Goal: Information Seeking & Learning: Learn about a topic

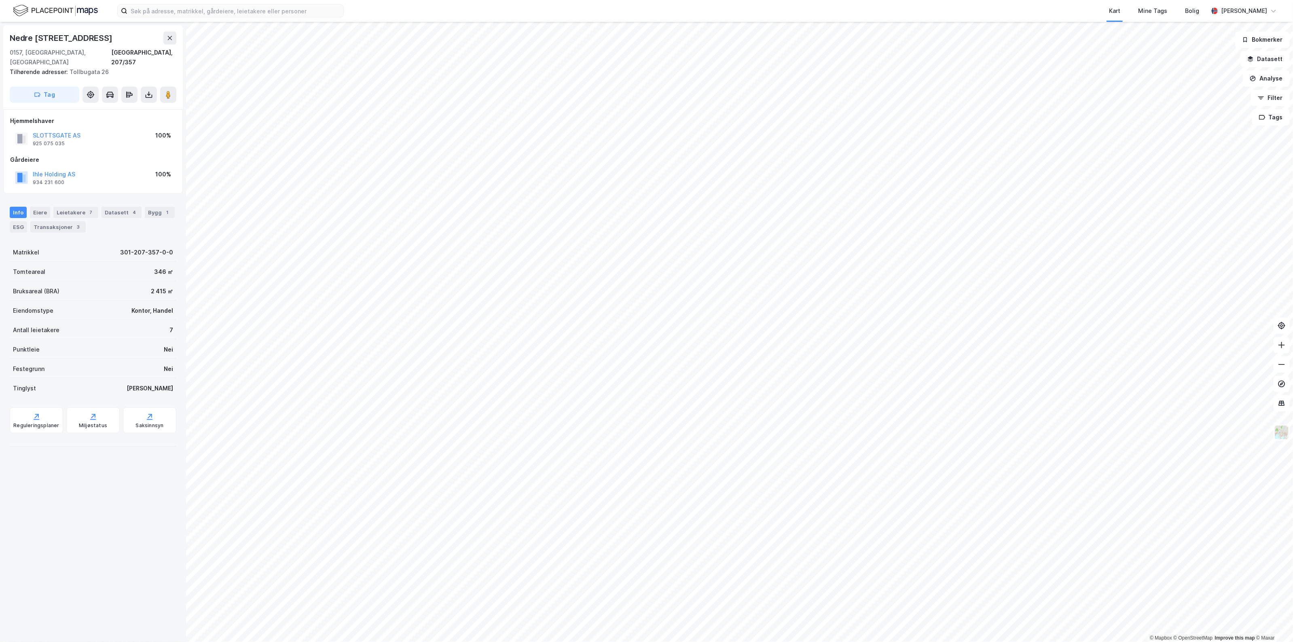
click at [62, 131] on div "SLOTTSGATE AS" at bounding box center [57, 136] width 48 height 10
click at [59, 140] on div "925 075 035" at bounding box center [49, 143] width 32 height 6
click at [0, 0] on button "SLOTTSGATE AS" at bounding box center [0, 0] width 0 height 0
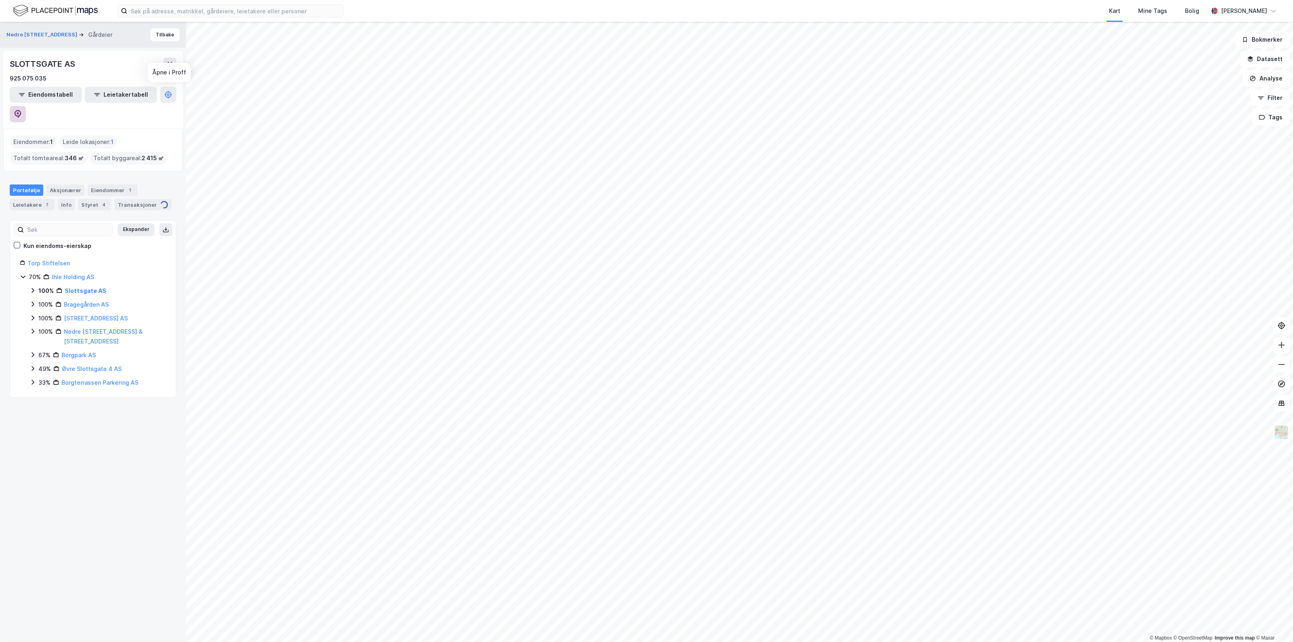
click at [26, 106] on button at bounding box center [18, 114] width 16 height 16
click at [165, 73] on div "SLOTTSGATE AS 925 075 035" at bounding box center [93, 70] width 167 height 26
click at [165, 64] on button at bounding box center [169, 63] width 13 height 13
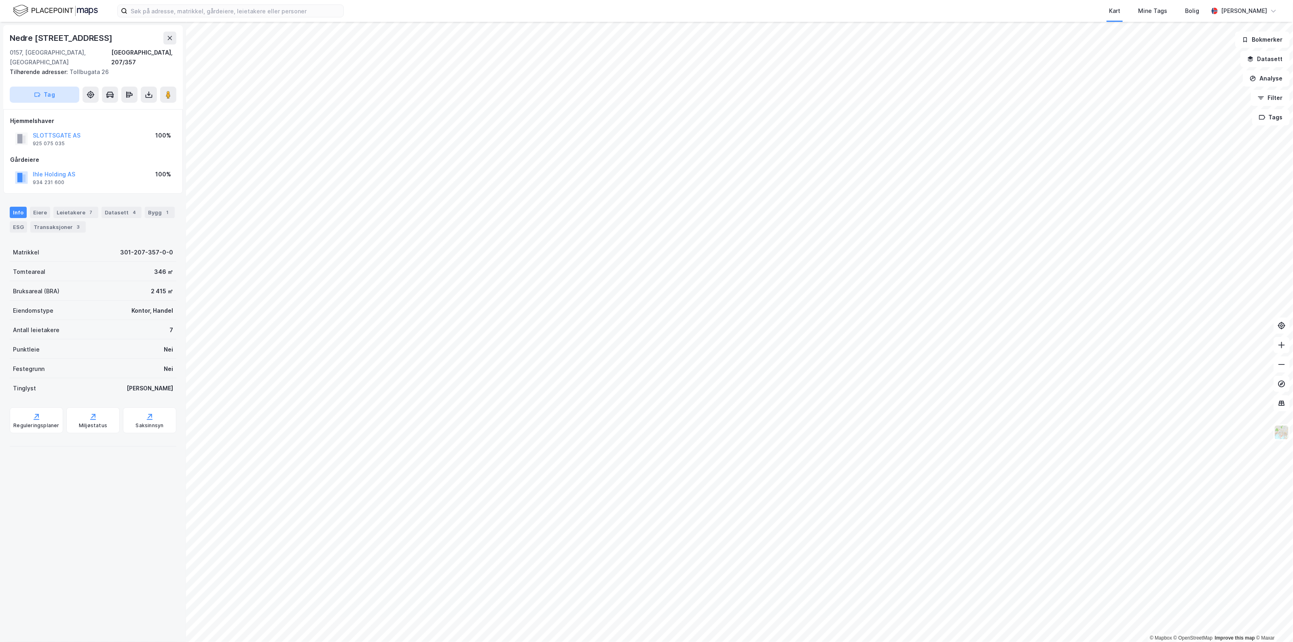
click at [21, 87] on button "Tag" at bounding box center [45, 95] width 70 height 16
drag, startPoint x: 55, startPoint y: 76, endPoint x: 48, endPoint y: 75, distance: 7.8
click at [55, 76] on div "[STREET_ADDRESS], 207/357 Tilhørende adresser: [STREET_ADDRESS] Tag" at bounding box center [93, 67] width 180 height 84
click at [38, 91] on icon "button" at bounding box center [37, 94] width 6 height 6
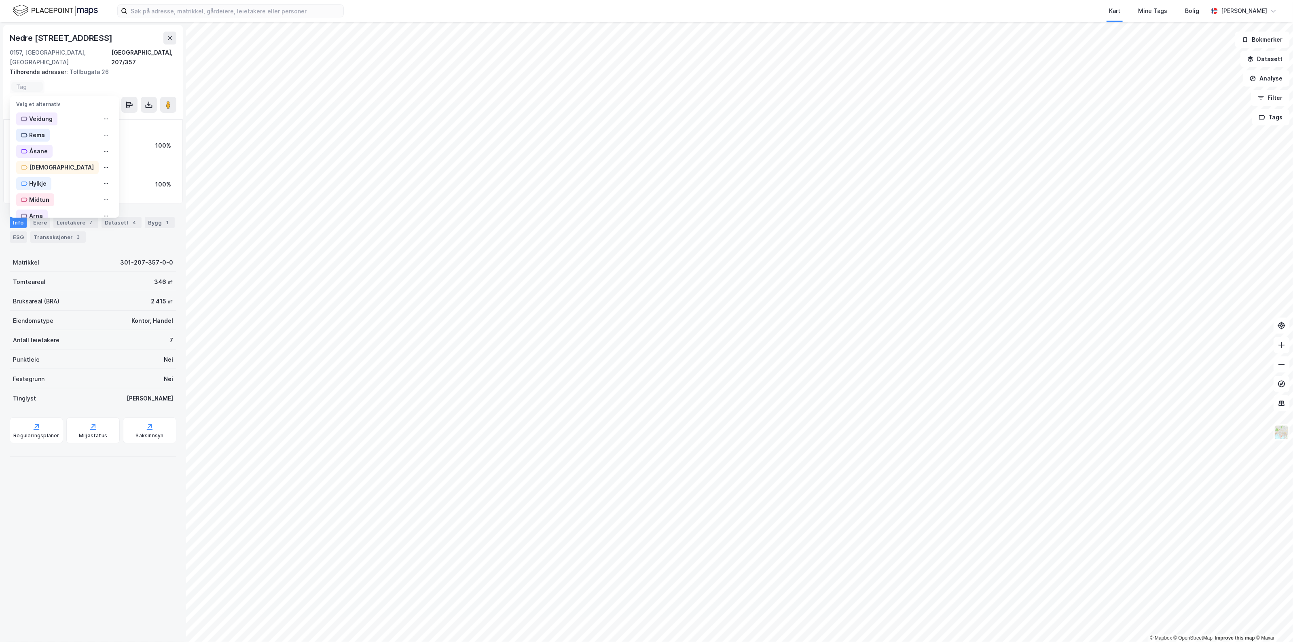
click at [28, 83] on input at bounding box center [27, 86] width 22 height 7
type input "Oslo Sentrum"
click at [1270, 95] on button "Filter" at bounding box center [1270, 98] width 39 height 16
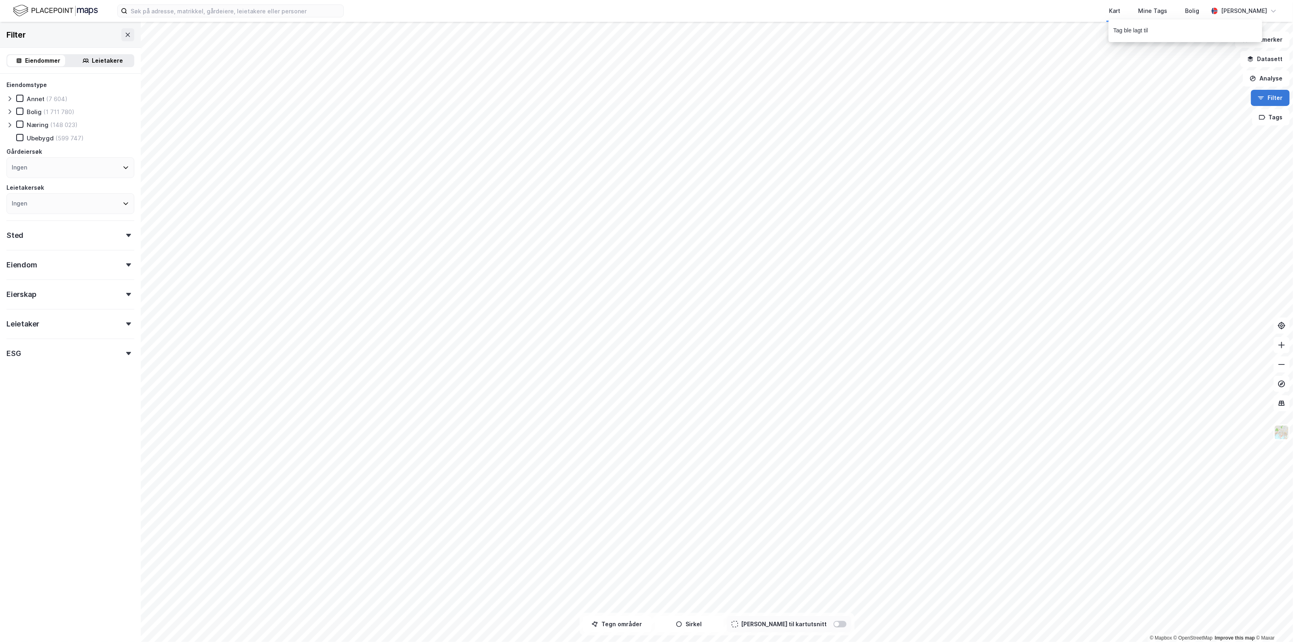
click at [1269, 98] on button "Filter" at bounding box center [1270, 98] width 39 height 16
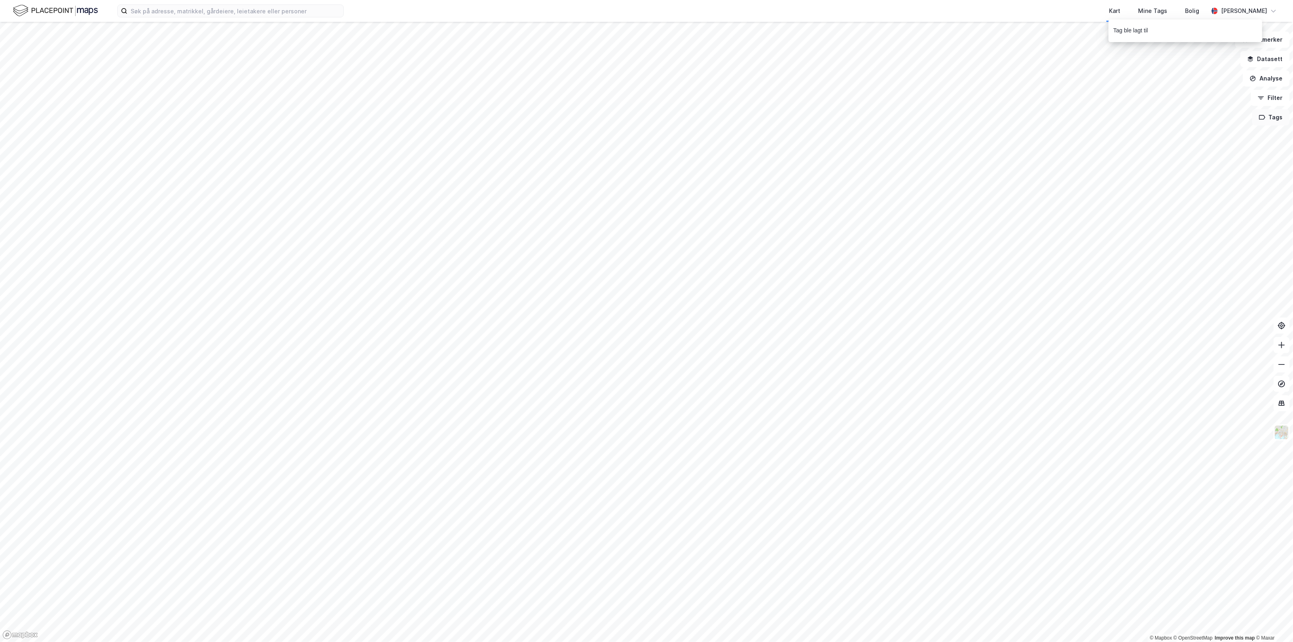
click at [1266, 124] on button "Tags" at bounding box center [1272, 117] width 38 height 16
click at [1174, 193] on div "Oslo Sentrum ( 1 )" at bounding box center [1184, 196] width 77 height 7
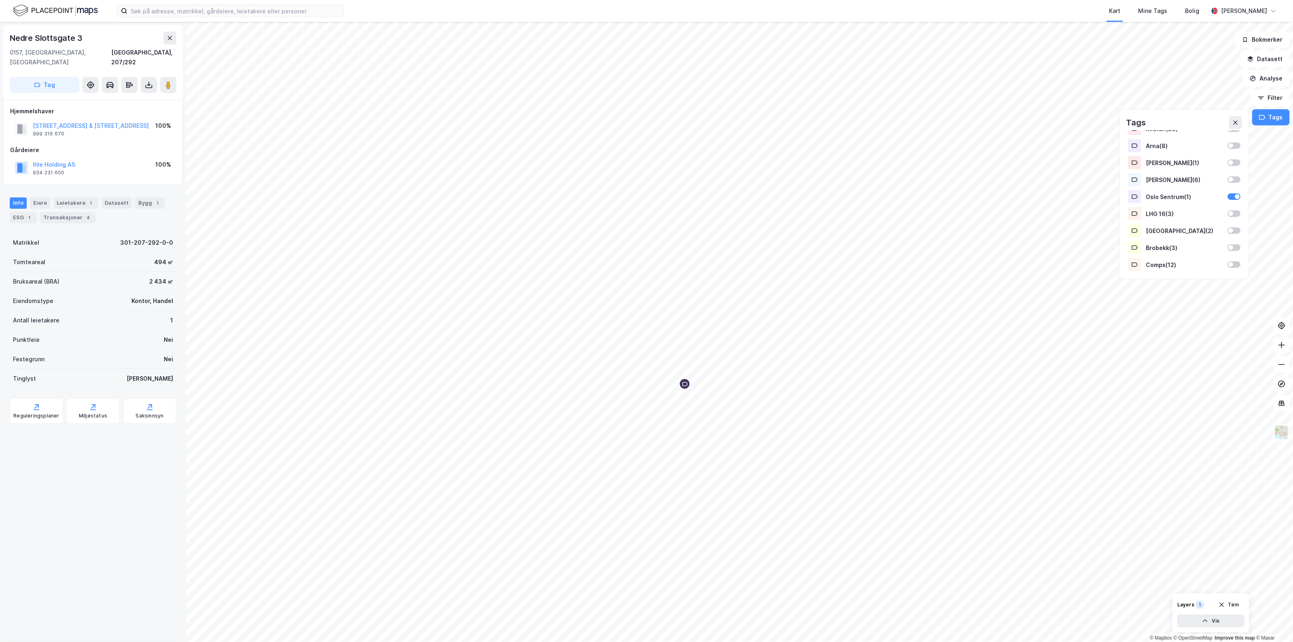
click at [46, 77] on button "Tag" at bounding box center [45, 85] width 70 height 16
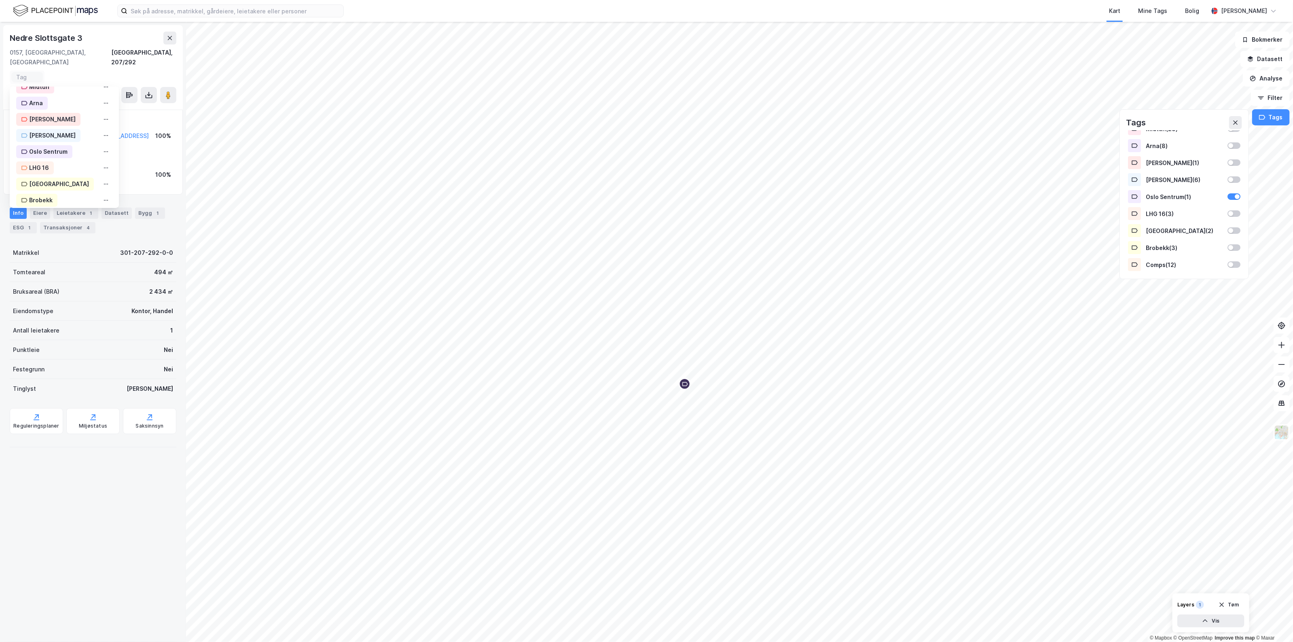
scroll to position [132, 0]
click at [60, 125] on div "Oslo Sentrum" at bounding box center [48, 130] width 38 height 10
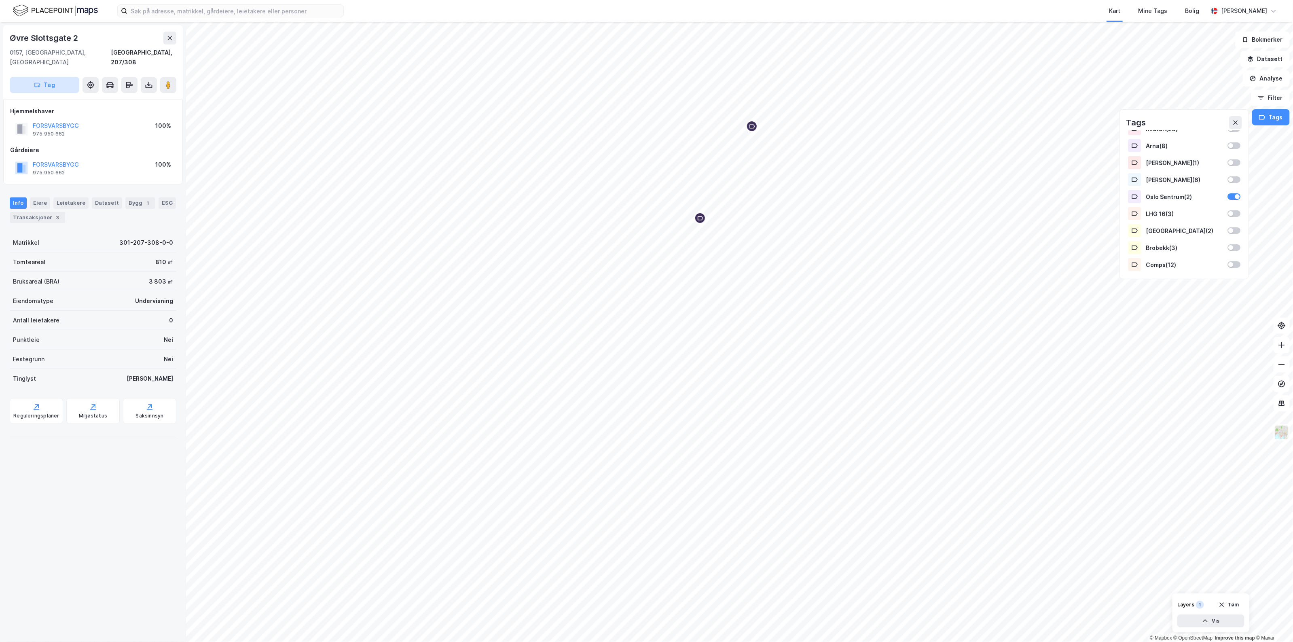
click at [51, 77] on button "Tag" at bounding box center [45, 85] width 70 height 16
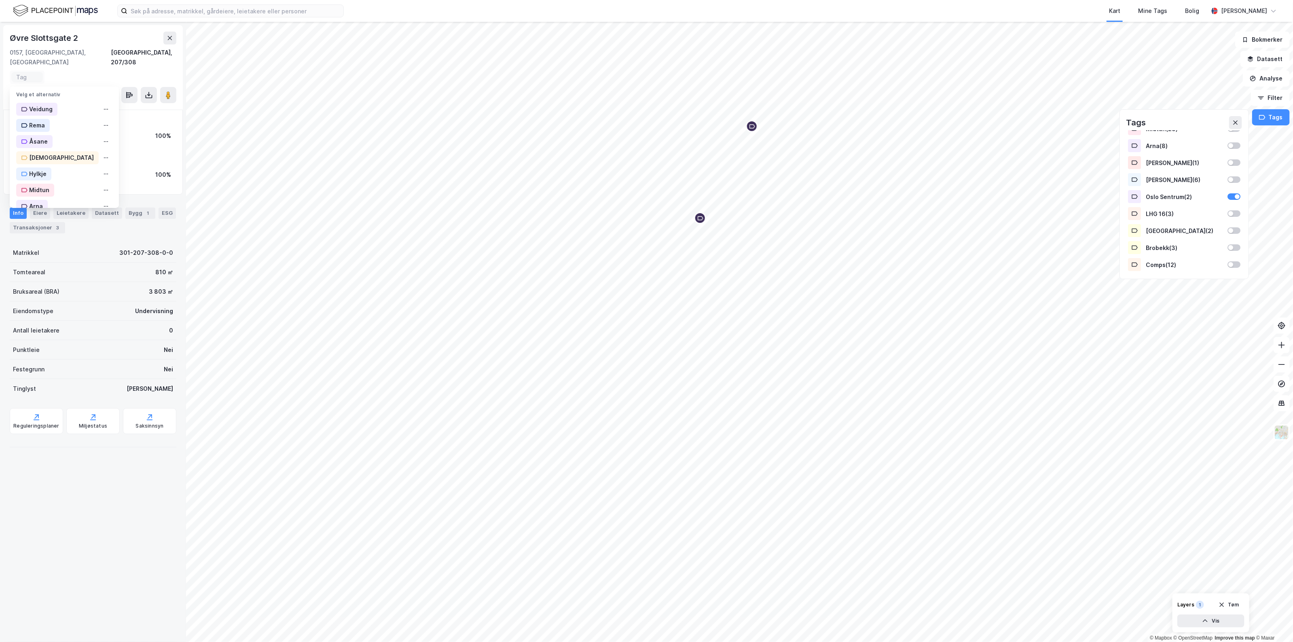
scroll to position [132, 0]
click at [55, 125] on div "Oslo Sentrum" at bounding box center [48, 130] width 38 height 10
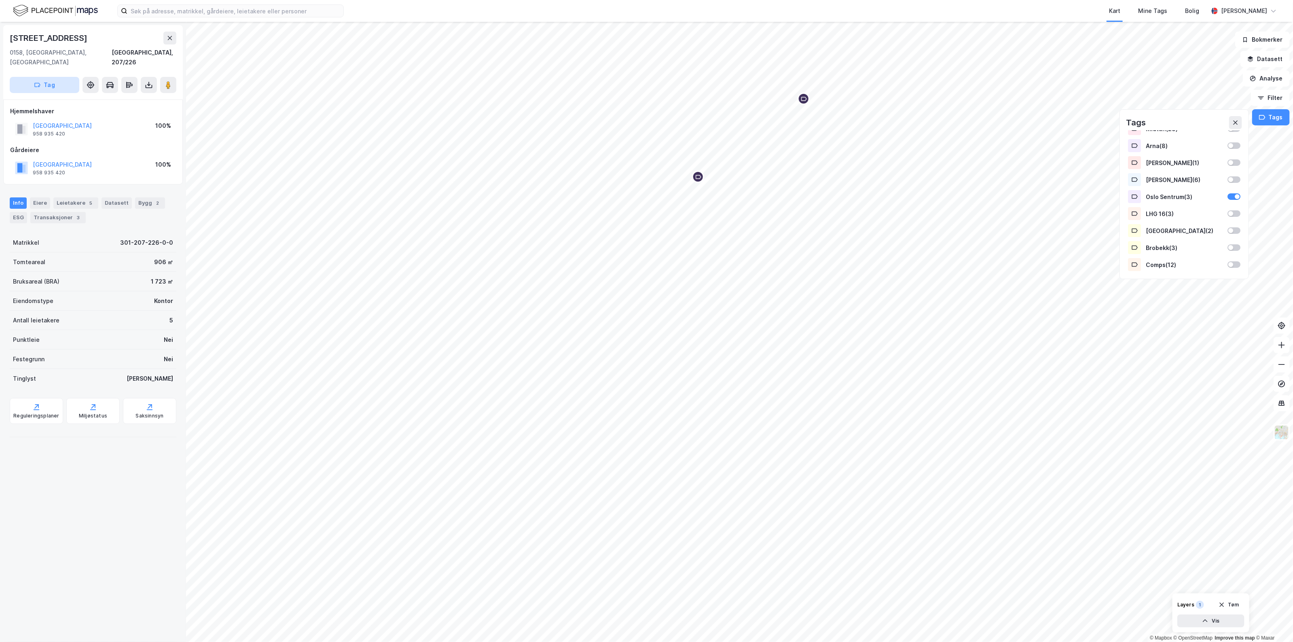
click at [68, 77] on button "Tag" at bounding box center [45, 85] width 70 height 16
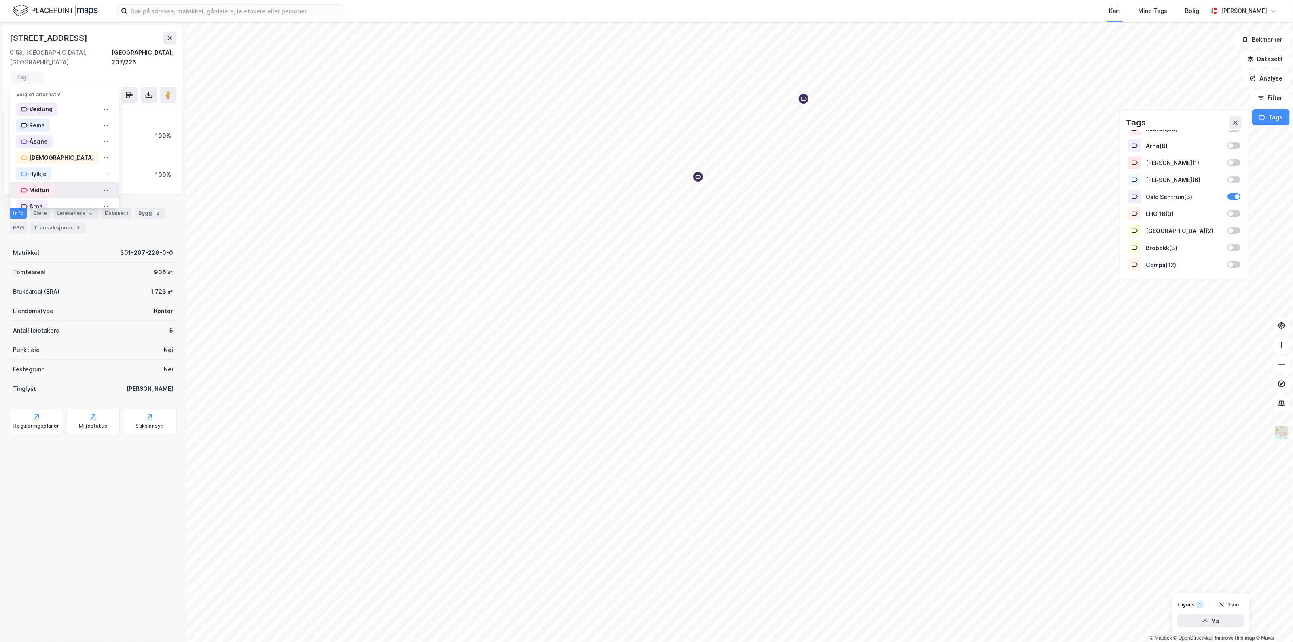
scroll to position [132, 0]
click at [59, 125] on div "Oslo Sentrum" at bounding box center [48, 130] width 38 height 10
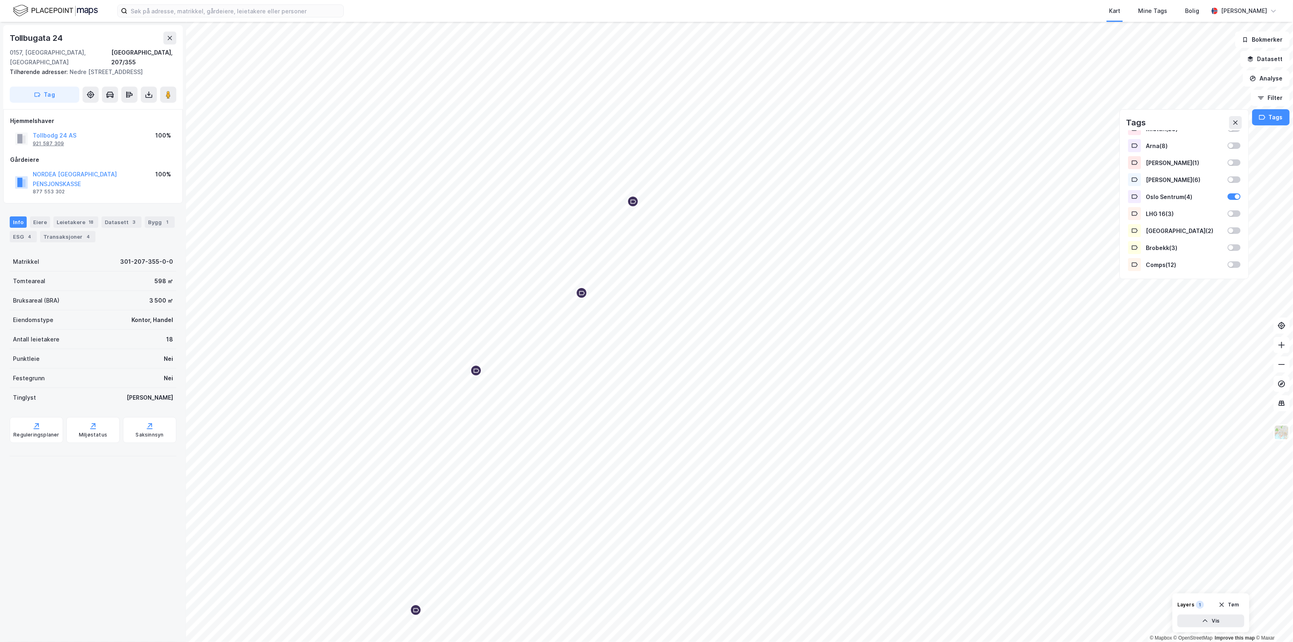
click at [48, 142] on div "921 587 309" at bounding box center [48, 143] width 31 height 6
click at [42, 94] on button "Tag" at bounding box center [45, 95] width 70 height 16
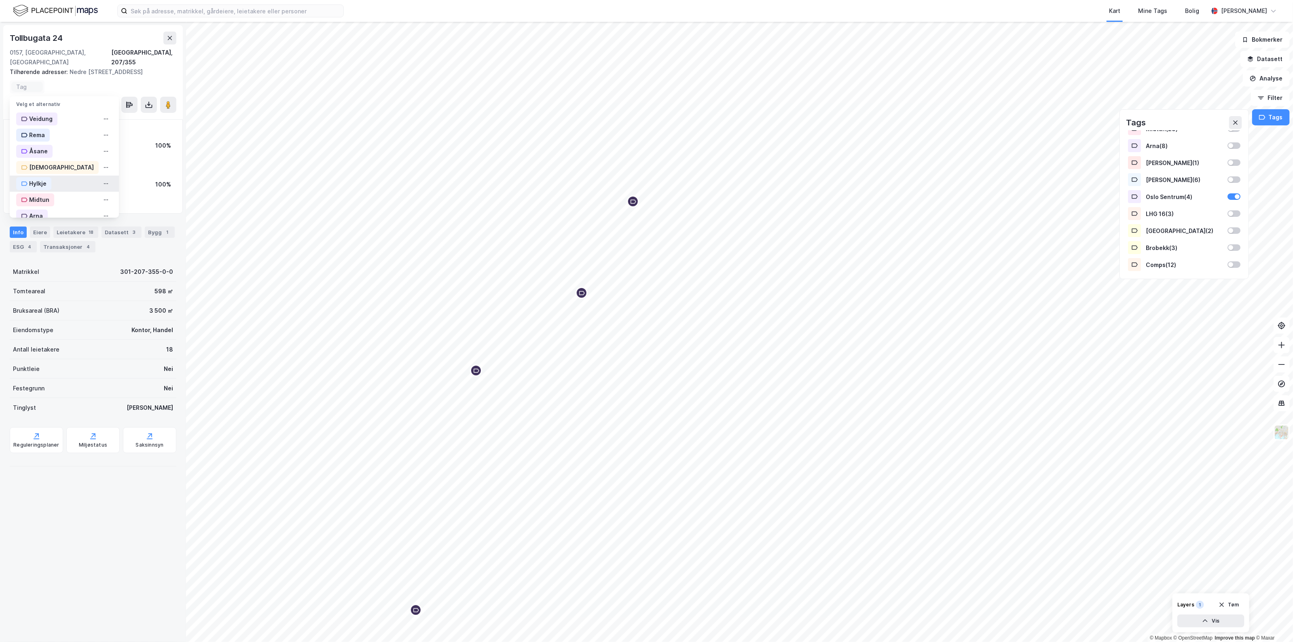
scroll to position [132, 0]
click at [44, 134] on div "Oslo Sentrum" at bounding box center [44, 140] width 56 height 13
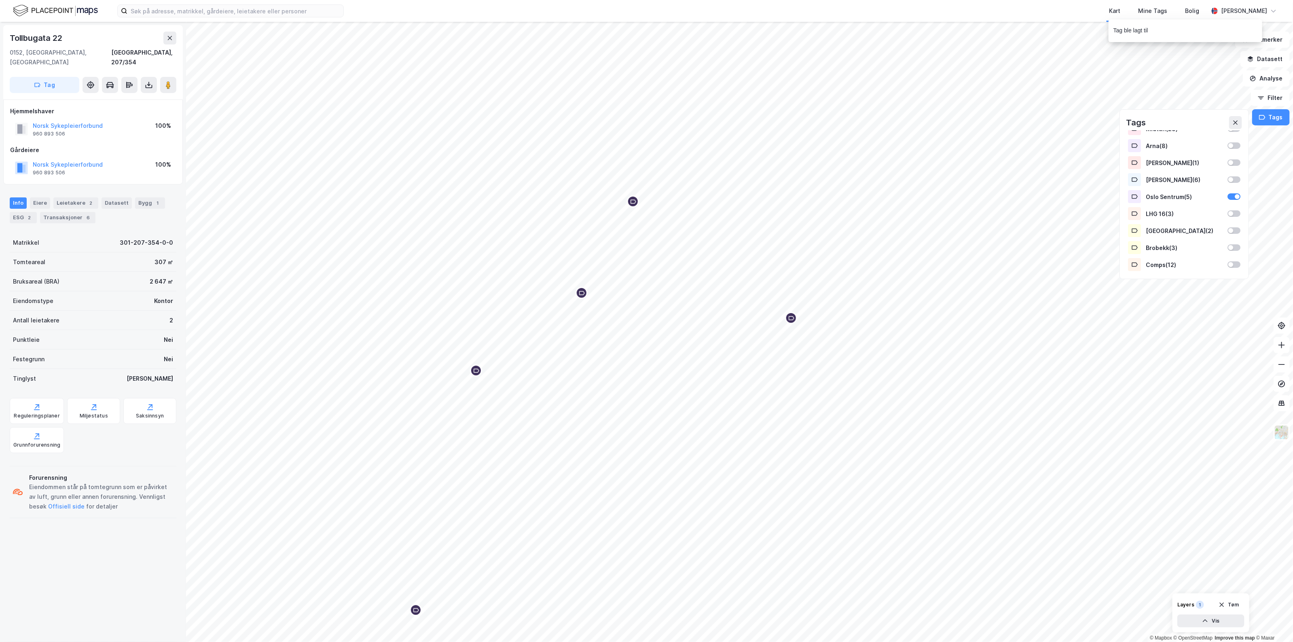
click at [52, 64] on div "[STREET_ADDRESS]" at bounding box center [93, 62] width 180 height 74
click at [47, 77] on button "Tag" at bounding box center [45, 85] width 70 height 16
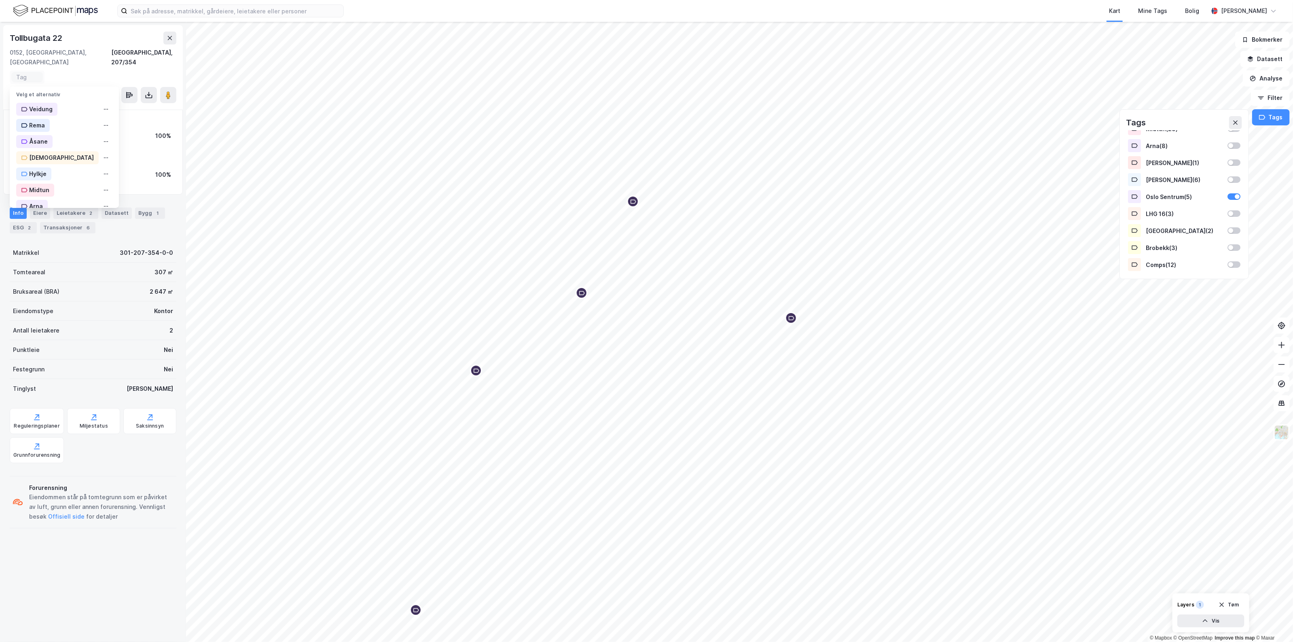
scroll to position [132, 0]
click at [54, 125] on div "Oslo Sentrum" at bounding box center [48, 130] width 38 height 10
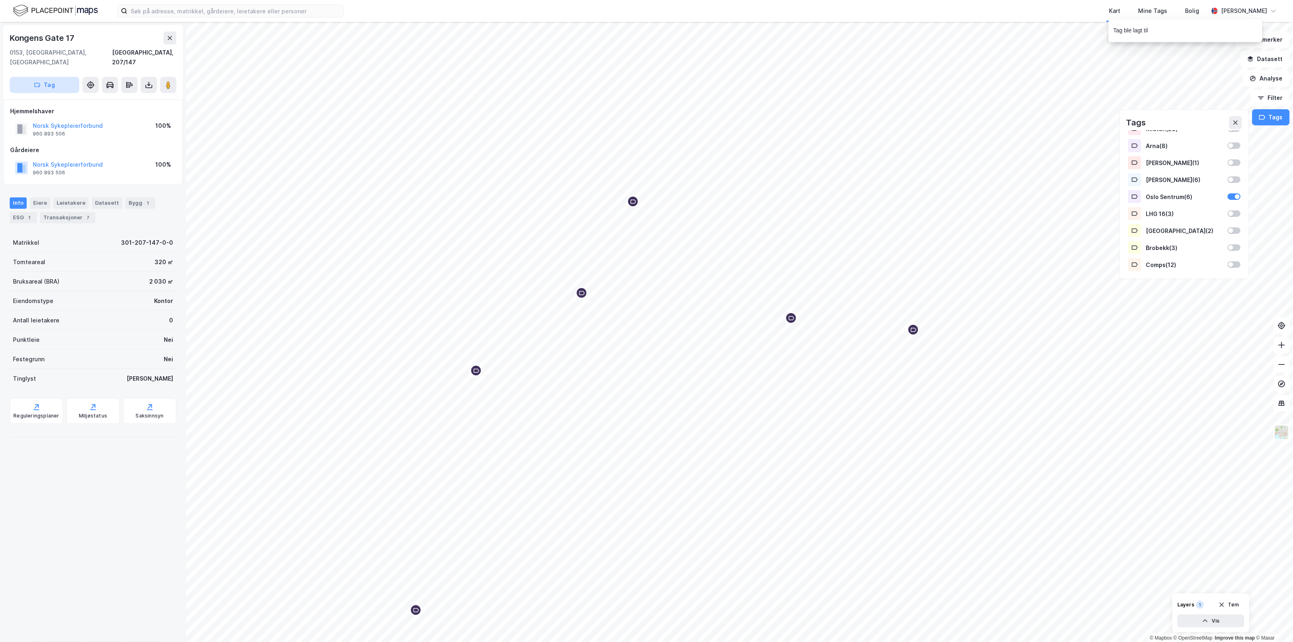
click at [48, 78] on button "Tag" at bounding box center [45, 85] width 70 height 16
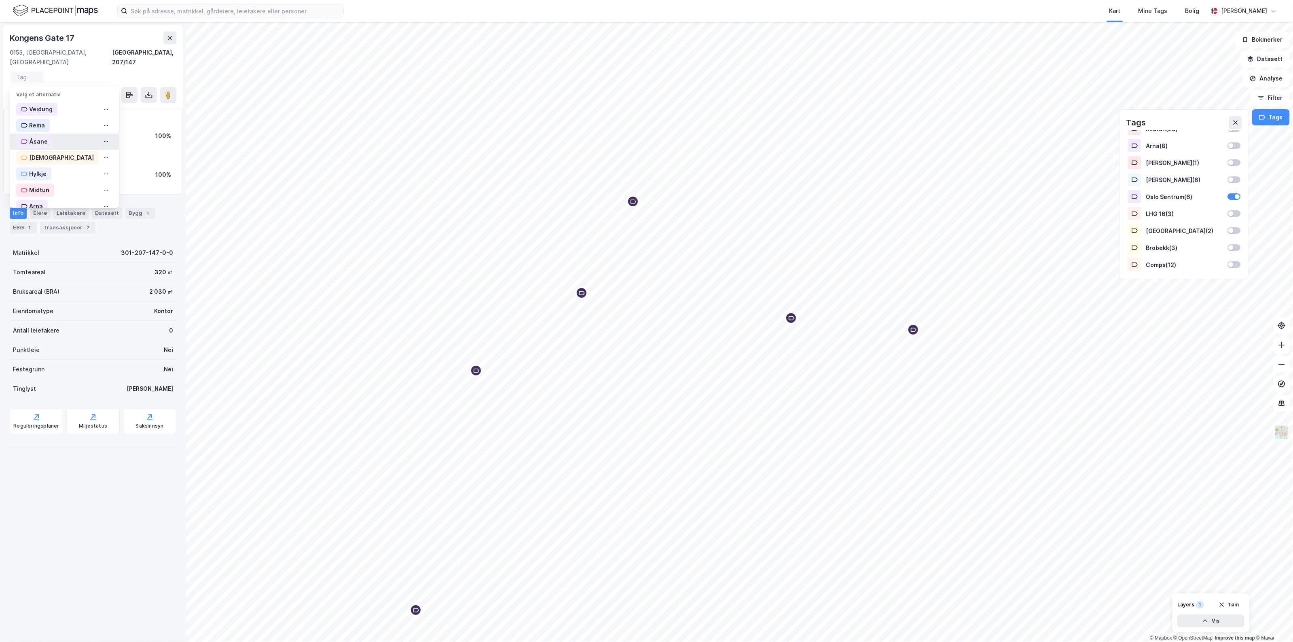
scroll to position [132, 0]
click at [53, 125] on div "Oslo Sentrum" at bounding box center [48, 130] width 38 height 10
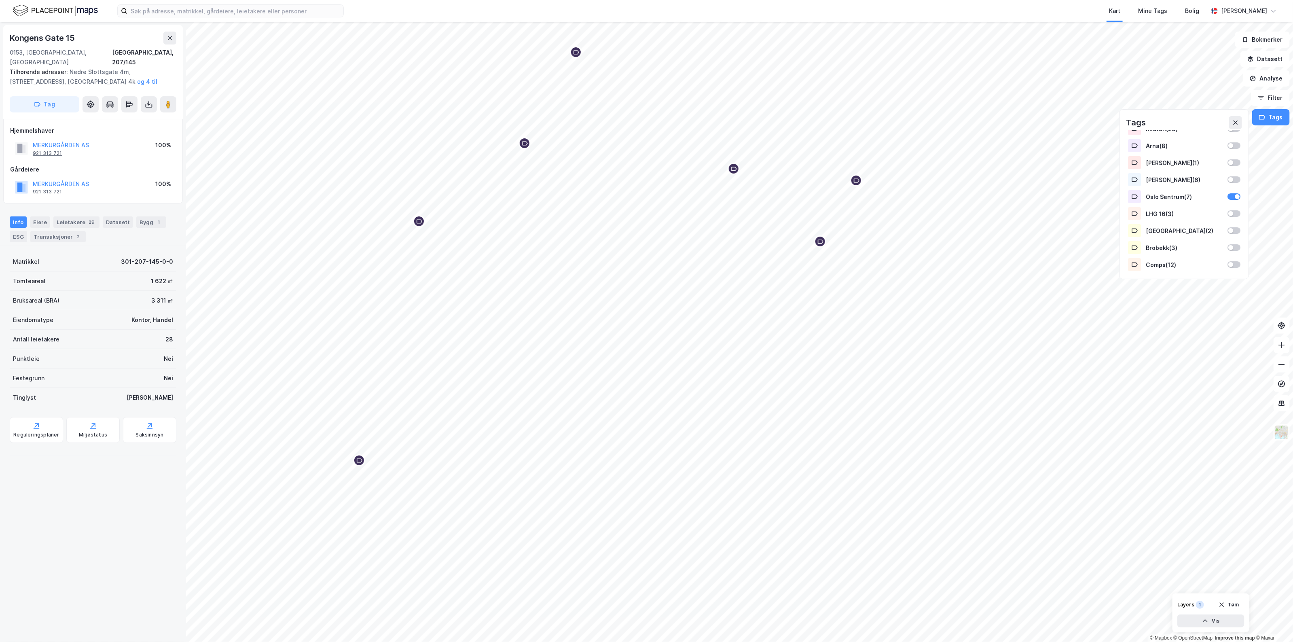
click at [41, 150] on div "921 313 721" at bounding box center [47, 153] width 29 height 6
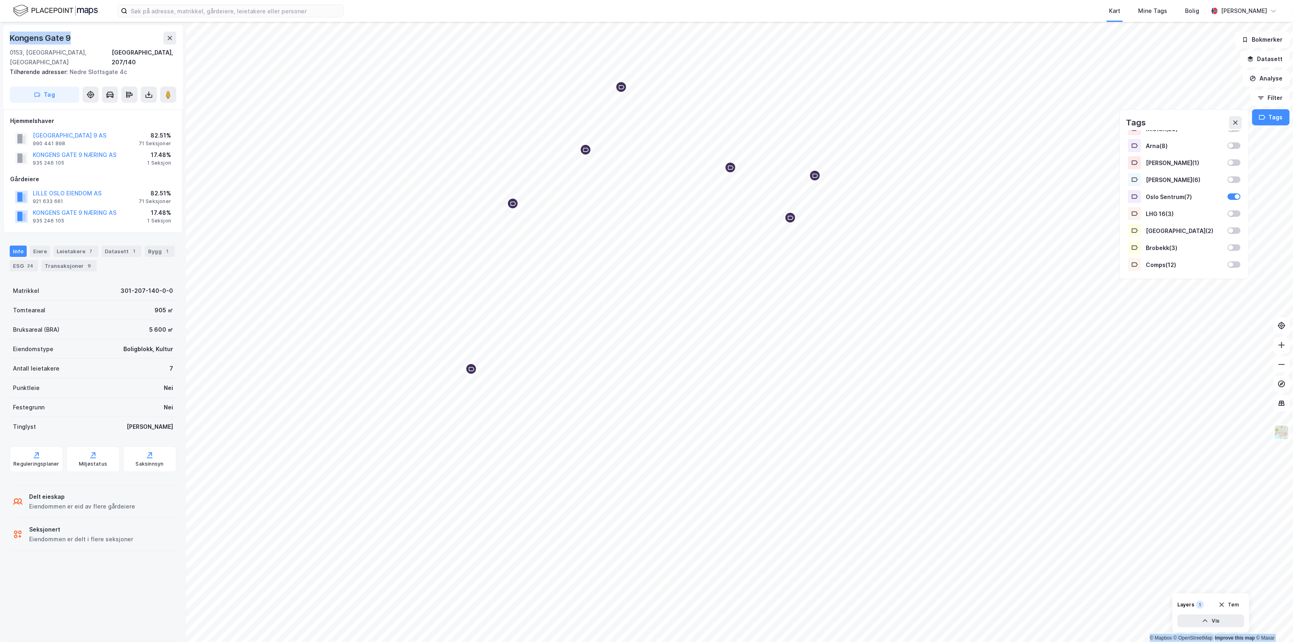
drag, startPoint x: 71, startPoint y: 42, endPoint x: -1, endPoint y: 40, distance: 71.6
click at [0, 40] on html "Kart Mine Tags Bolig [PERSON_NAME] © Mapbox © OpenStreetMap Improve this map © …" at bounding box center [646, 321] width 1293 height 642
copy div "© Mapbox © OpenStreetMap Improve this map © [GEOGRAPHIC_DATA][STREET_ADDRESS]"
click at [59, 140] on div "990 441 898" at bounding box center [49, 143] width 32 height 6
click at [39, 160] on div "935 246 105" at bounding box center [49, 163] width 32 height 6
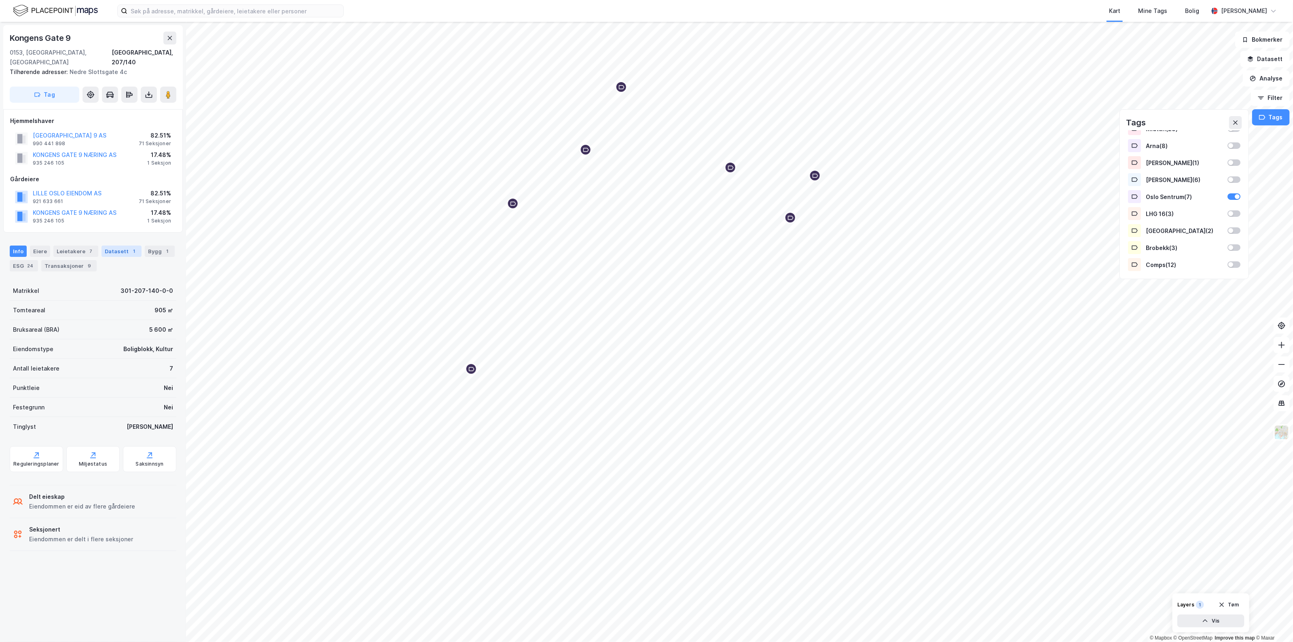
click at [121, 246] on div "Datasett 1" at bounding box center [122, 251] width 40 height 11
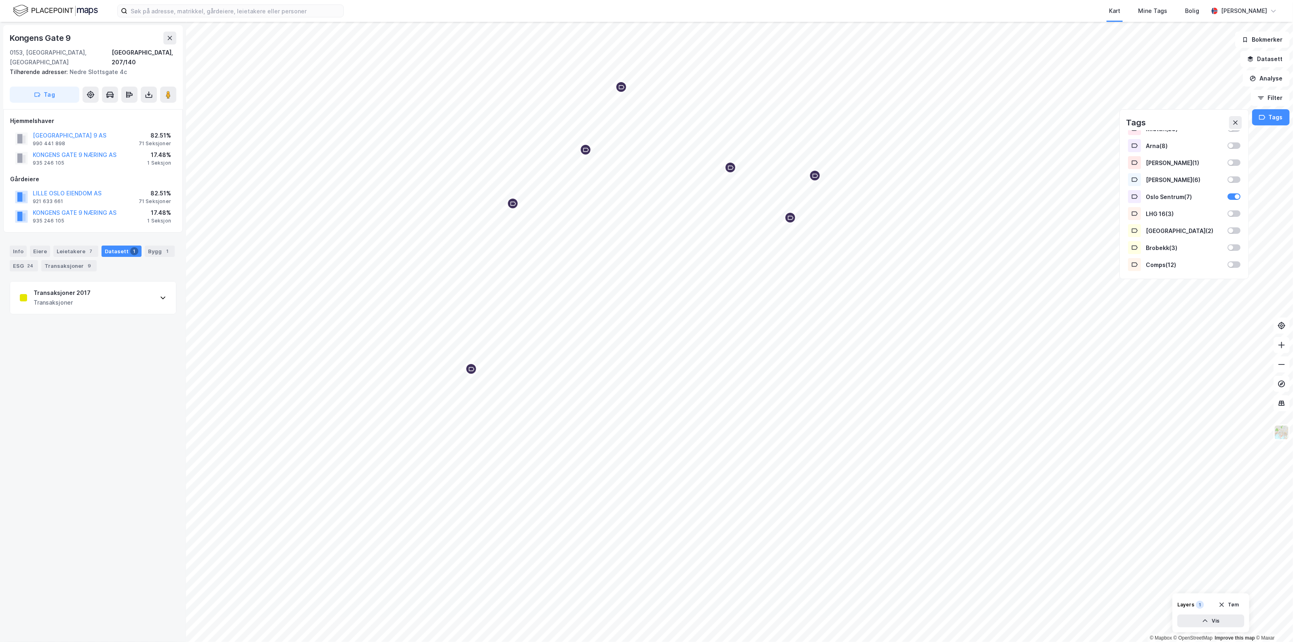
click at [117, 288] on div "Transaksjoner 2017 Transaksjoner" at bounding box center [93, 298] width 166 height 32
click at [21, 246] on div "Info" at bounding box center [18, 251] width 17 height 11
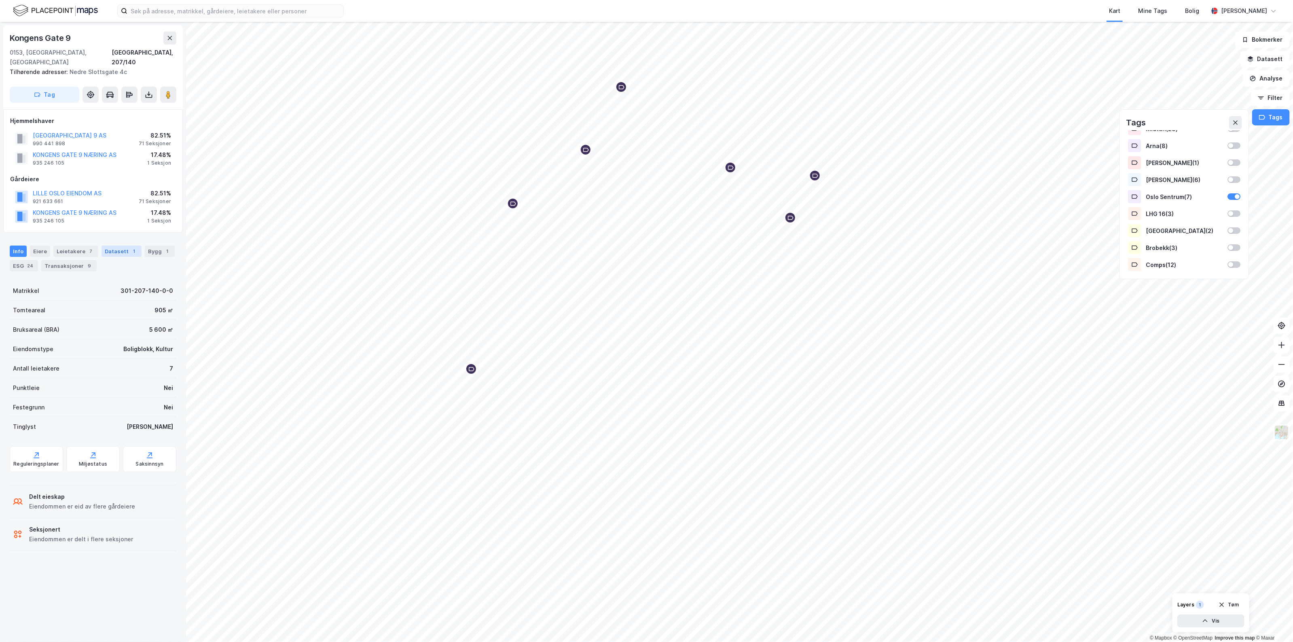
click at [104, 246] on div "Datasett 1" at bounding box center [122, 251] width 40 height 11
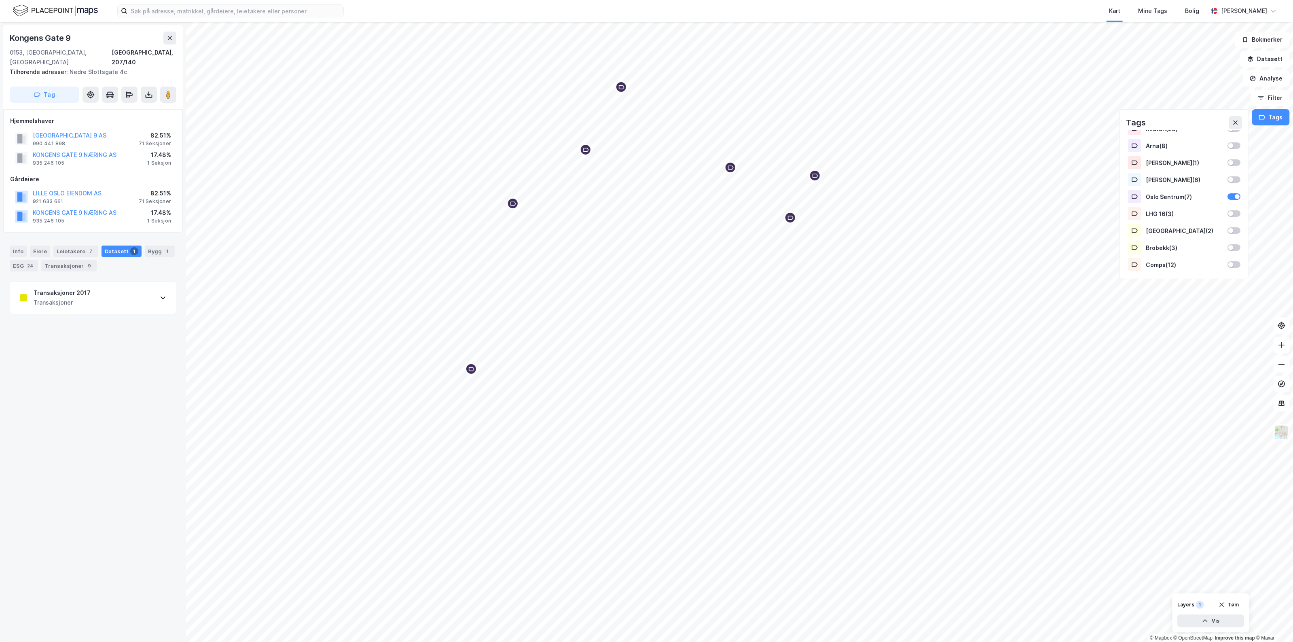
click at [89, 299] on div "Transaksjoner 2017 Transaksjoner" at bounding box center [93, 298] width 166 height 32
drag, startPoint x: 76, startPoint y: 439, endPoint x: 7, endPoint y: 439, distance: 68.8
click at [7, 439] on div "[STREET_ADDRESS], 207/140 Tilhørende adresser: [STREET_ADDRESS] Tag Hjemmelshav…" at bounding box center [93, 332] width 186 height 620
click at [39, 443] on div "285 000 000" at bounding box center [93, 448] width 146 height 10
drag, startPoint x: 55, startPoint y: 441, endPoint x: 15, endPoint y: 436, distance: 40.7
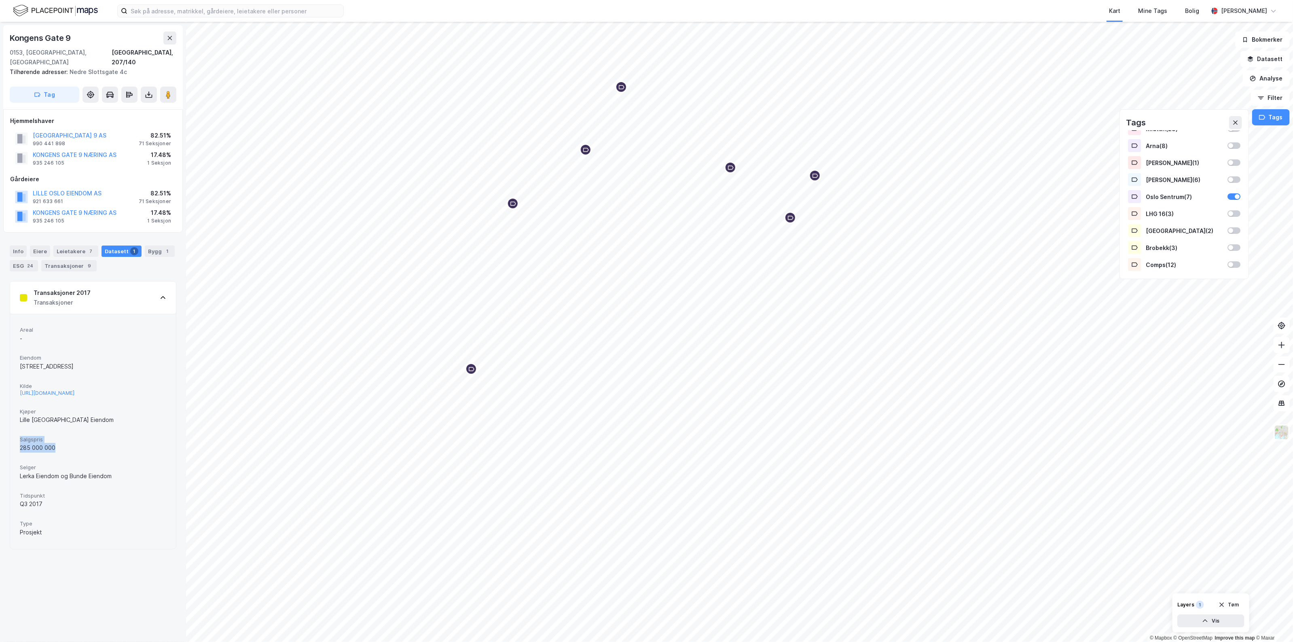
click at [15, 436] on div "Areal - Eiendom [STREET_ADDRESS] [URL][DOMAIN_NAME] Kjøper [GEOGRAPHIC_DATA] Sa…" at bounding box center [93, 431] width 166 height 235
click at [21, 415] on div "Lille [GEOGRAPHIC_DATA] Eiendom" at bounding box center [93, 420] width 146 height 10
drag, startPoint x: 110, startPoint y: 441, endPoint x: 53, endPoint y: 451, distance: 57.5
click at [53, 451] on div "Salgspris 285 000 000" at bounding box center [93, 444] width 146 height 21
click at [54, 451] on div "Salgspris 285 000 000" at bounding box center [93, 444] width 146 height 21
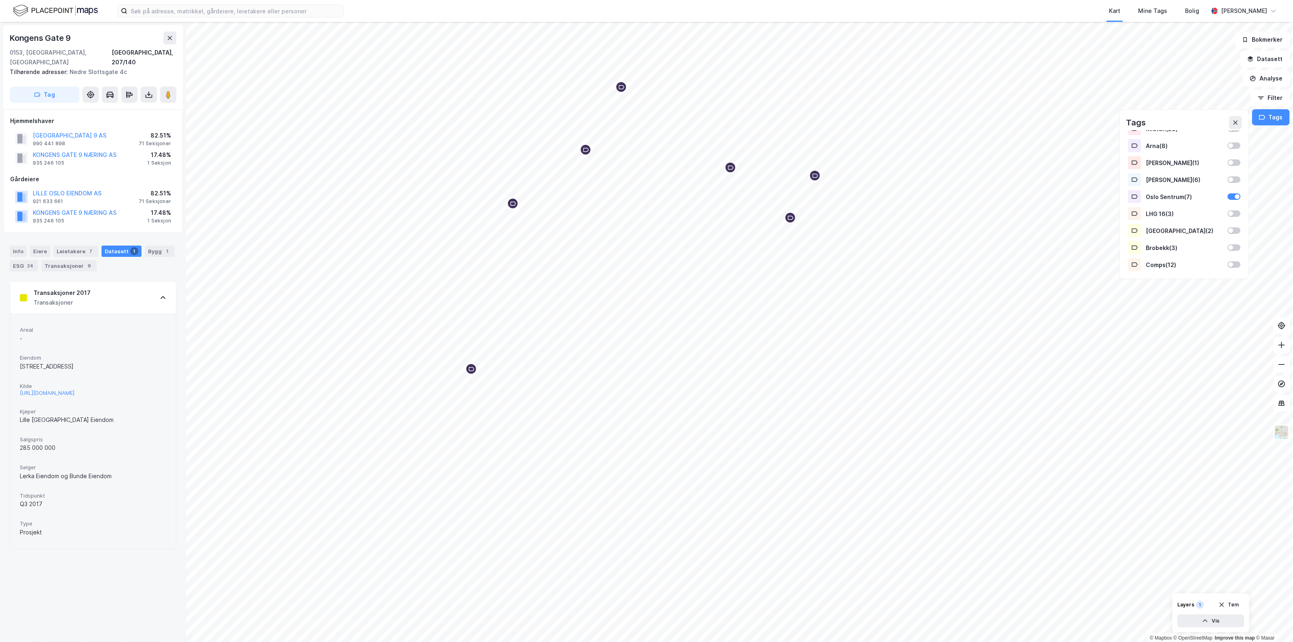
click at [67, 443] on div "285 000 000" at bounding box center [93, 448] width 146 height 10
drag, startPoint x: 59, startPoint y: 447, endPoint x: 50, endPoint y: 423, distance: 25.6
click at [53, 429] on div "Areal - Eiendom [STREET_ADDRESS] [URL][DOMAIN_NAME] Kjøper [GEOGRAPHIC_DATA] Sa…" at bounding box center [93, 431] width 146 height 215
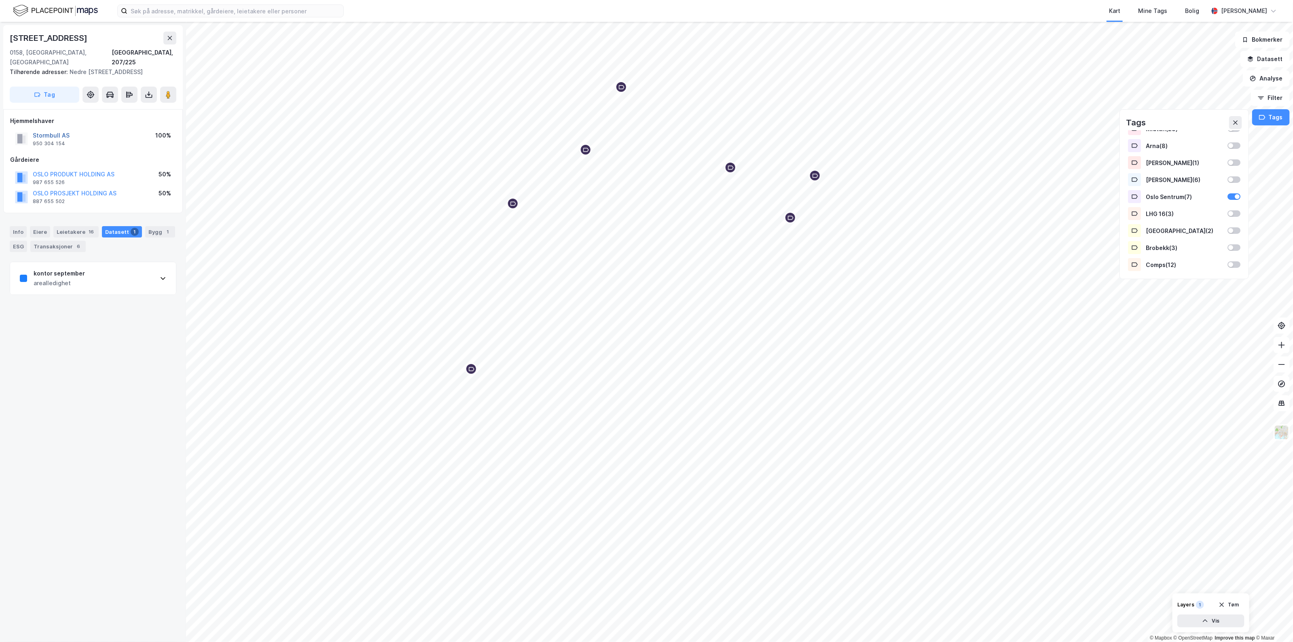
click at [0, 0] on button "Stormbull AS" at bounding box center [0, 0] width 0 height 0
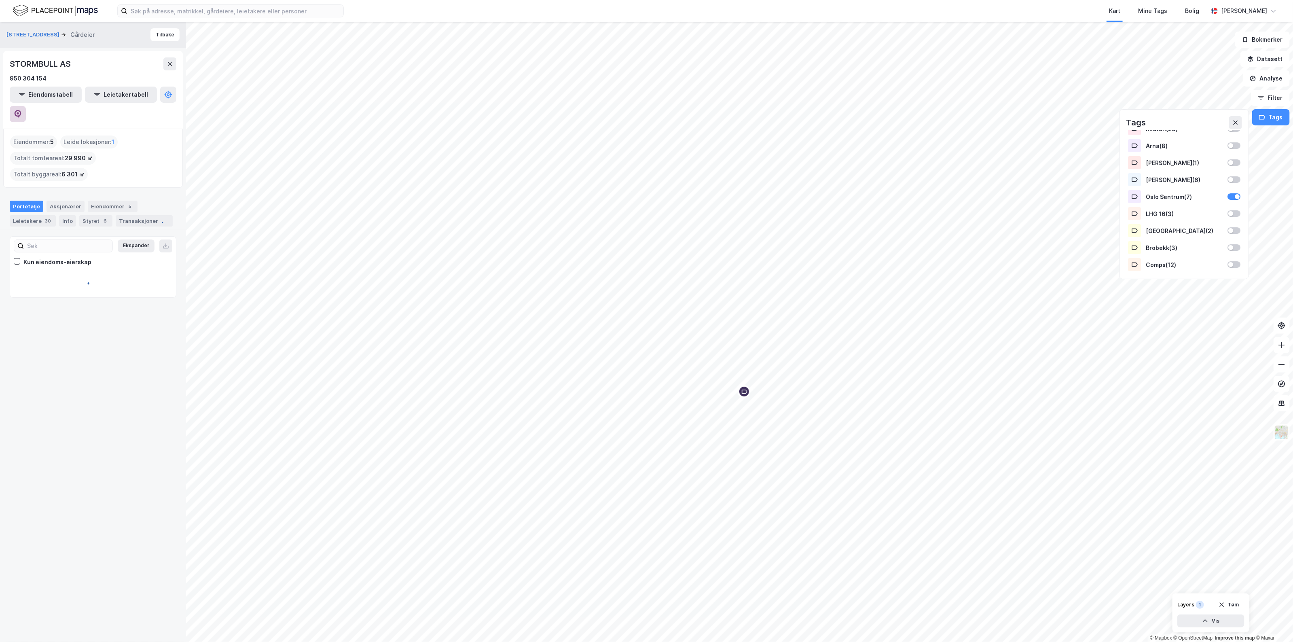
click at [22, 110] on icon at bounding box center [18, 114] width 8 height 8
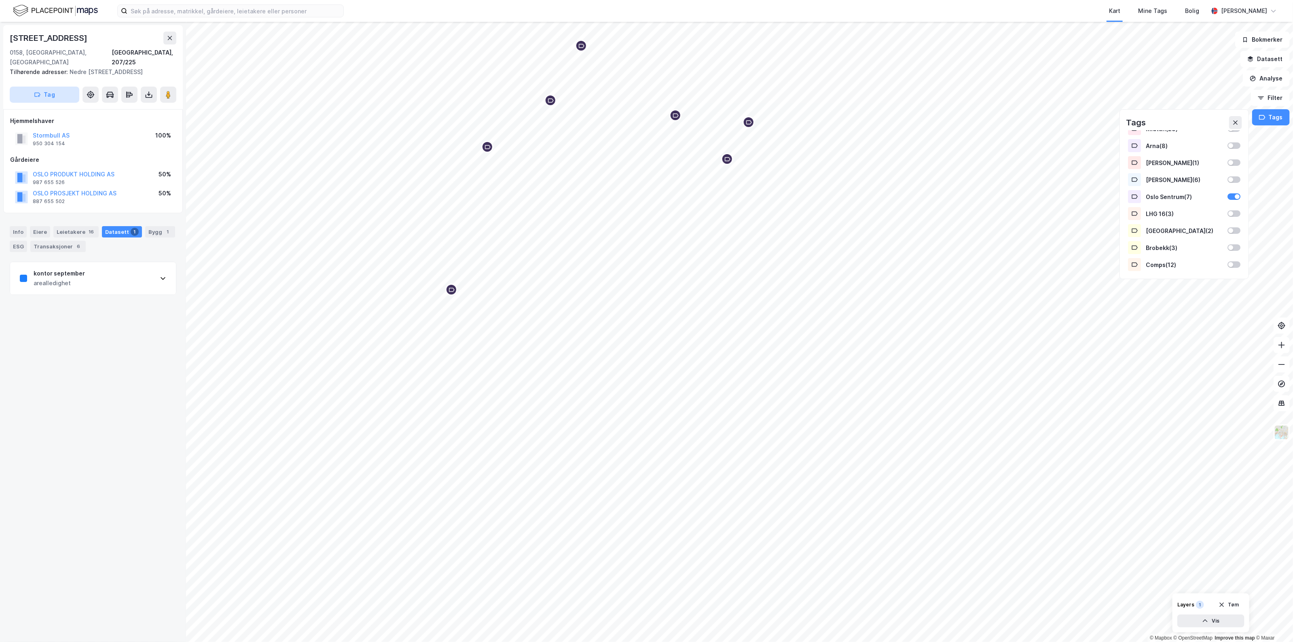
click at [68, 98] on button "Tag" at bounding box center [45, 95] width 70 height 16
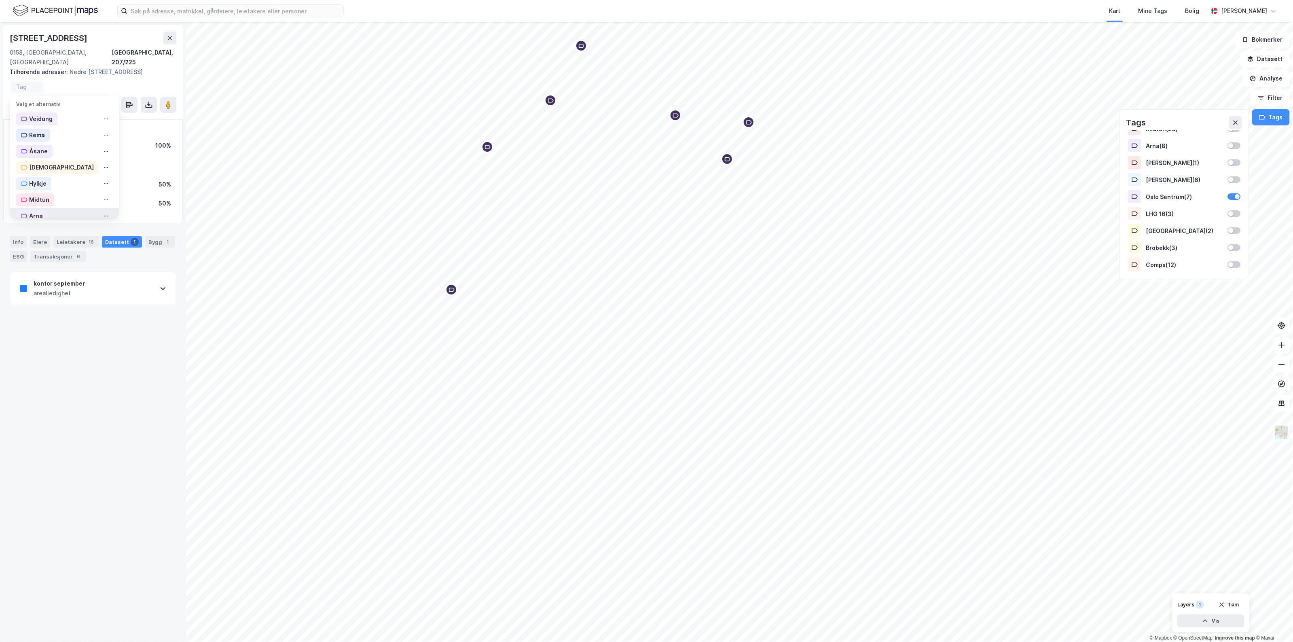
scroll to position [132, 0]
click at [61, 135] on div "Oslo Sentrum" at bounding box center [48, 140] width 38 height 10
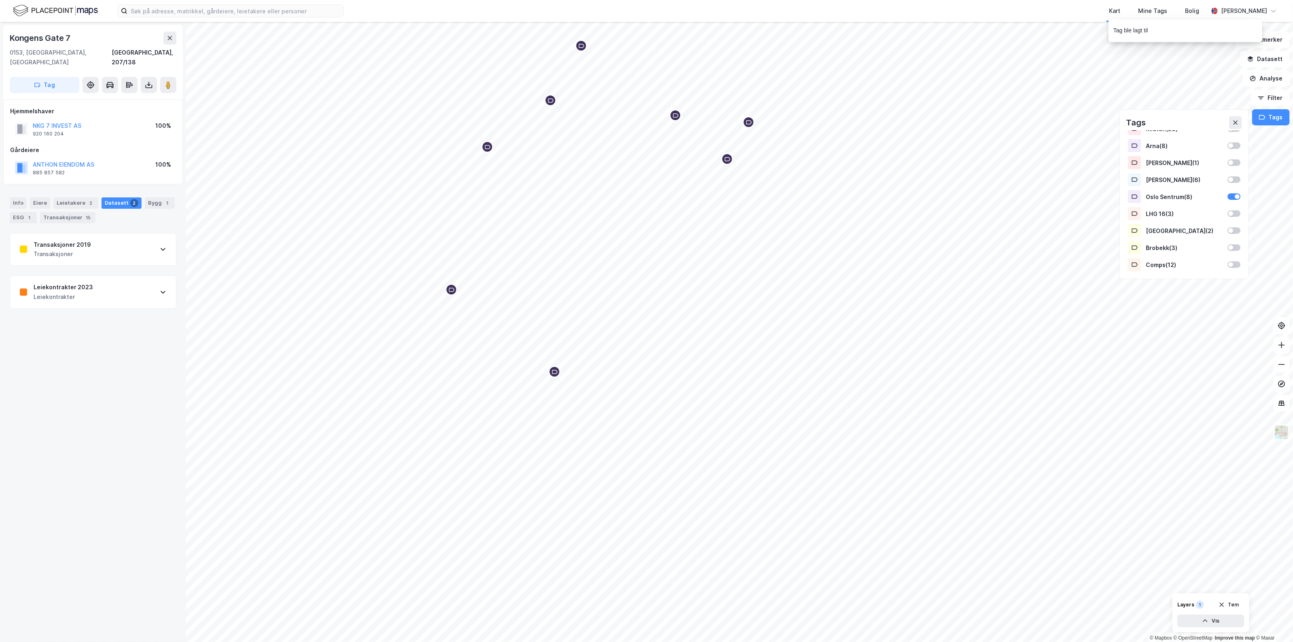
click at [99, 244] on div "Transaksjoner 2019 Transaksjoner" at bounding box center [93, 249] width 166 height 32
click at [65, 313] on div "[URL][DOMAIN_NAME]" at bounding box center [47, 316] width 55 height 7
click at [40, 83] on icon "button" at bounding box center [37, 85] width 5 height 4
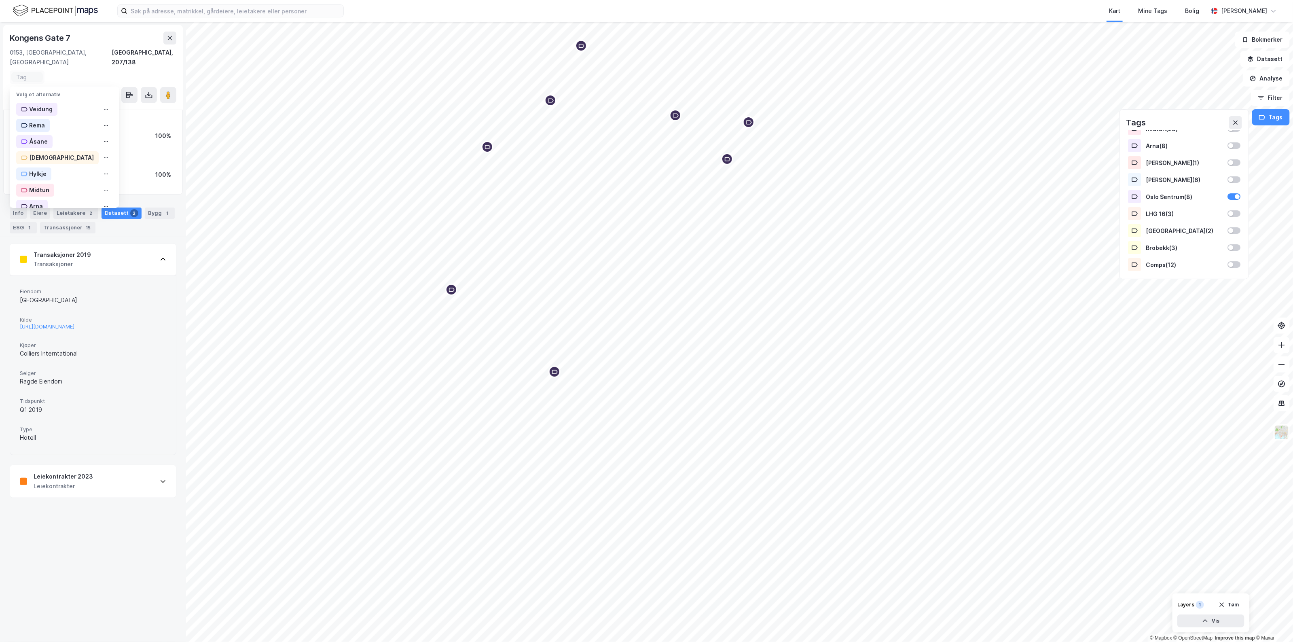
scroll to position [132, 0]
click at [47, 125] on div "Oslo Sentrum" at bounding box center [48, 130] width 38 height 10
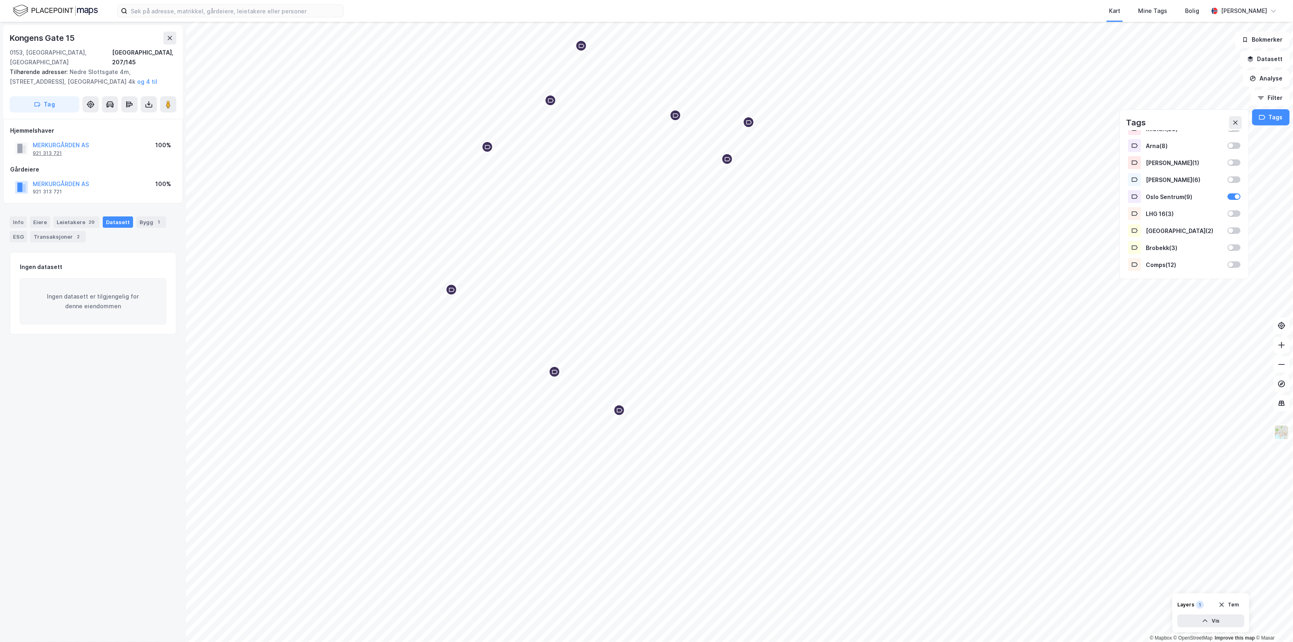
click at [45, 150] on div "921 313 721" at bounding box center [47, 153] width 29 height 6
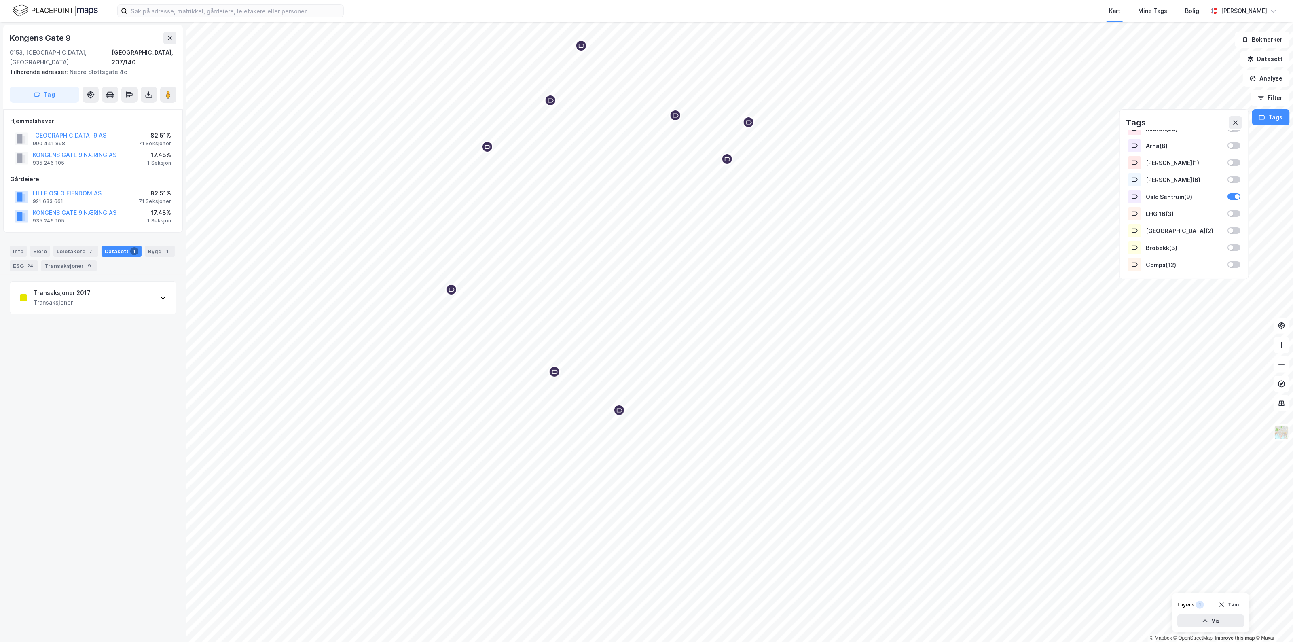
click at [67, 43] on div "Kongens Gate 9" at bounding box center [41, 38] width 63 height 13
drag, startPoint x: 74, startPoint y: 36, endPoint x: -1, endPoint y: 37, distance: 74.4
click at [0, 37] on html "Kart Mine Tags Bolig [PERSON_NAME] © Mapbox © OpenStreetMap Improve this map © …" at bounding box center [646, 321] width 1293 height 642
copy div "© Mapbox © OpenStreetMap Improve this map © [GEOGRAPHIC_DATA][STREET_ADDRESS]"
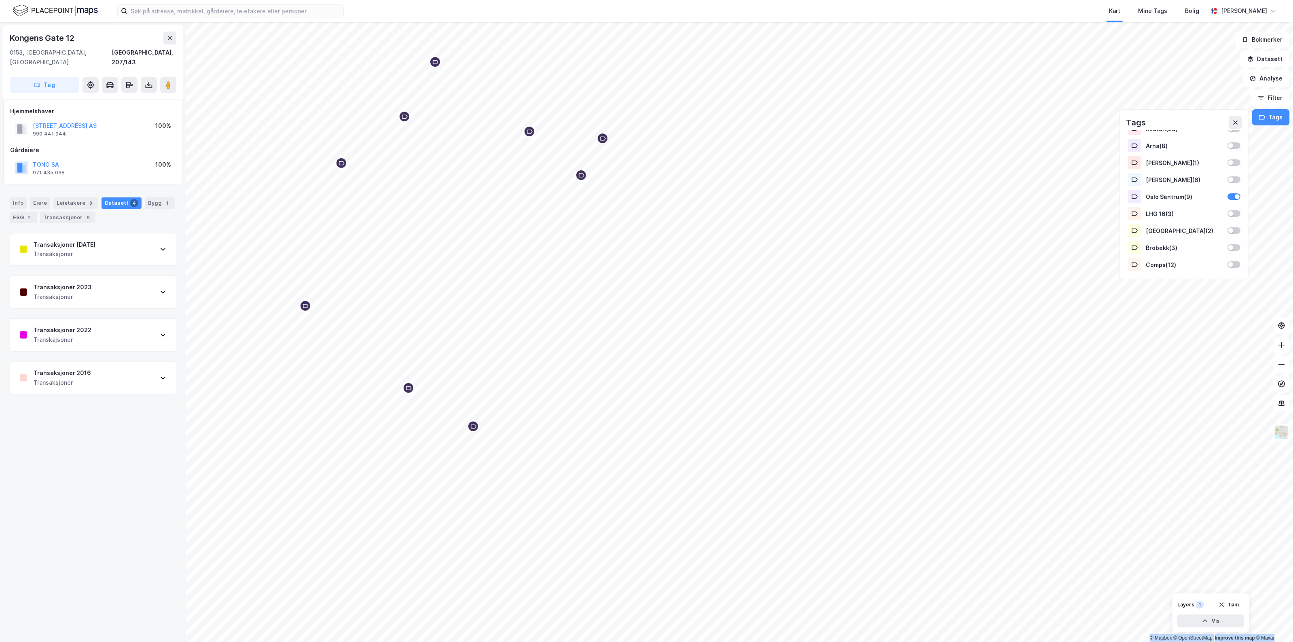
click at [116, 283] on div "Transaksjoner 2023 Transaksjoner" at bounding box center [93, 292] width 166 height 32
click at [112, 287] on div "Transaksjoner 2023 Transaksjoner" at bounding box center [93, 292] width 166 height 32
click at [0, 0] on button "TONO SA" at bounding box center [0, 0] width 0 height 0
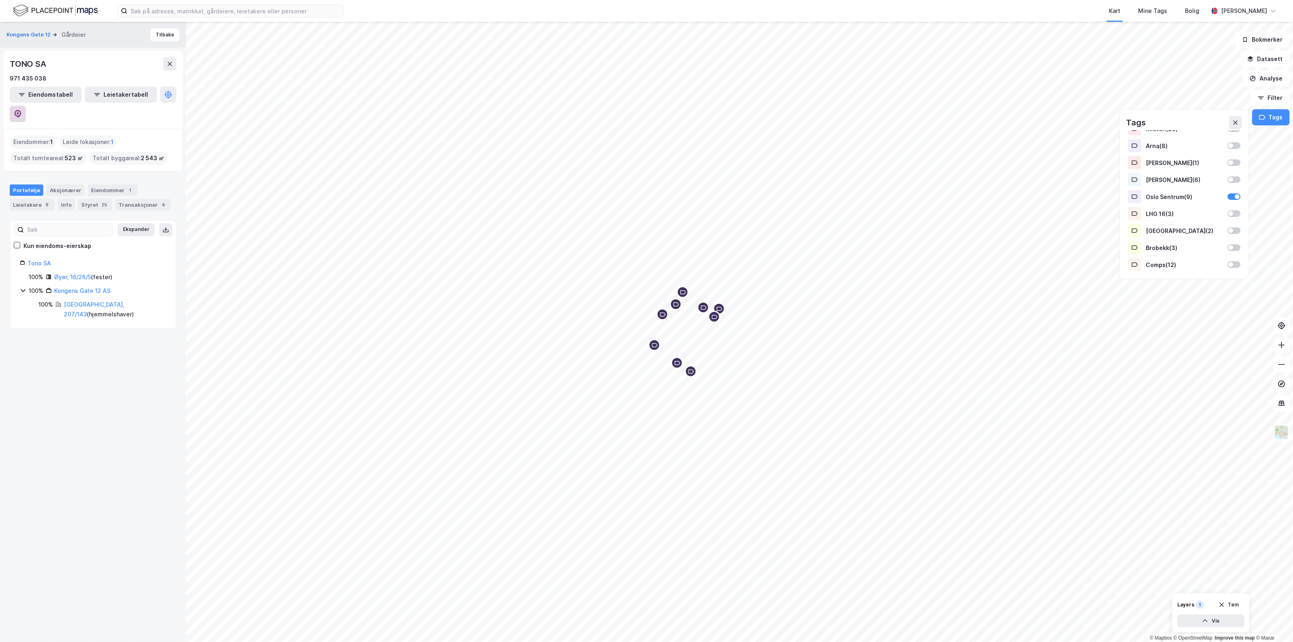
click at [26, 106] on button at bounding box center [18, 114] width 16 height 16
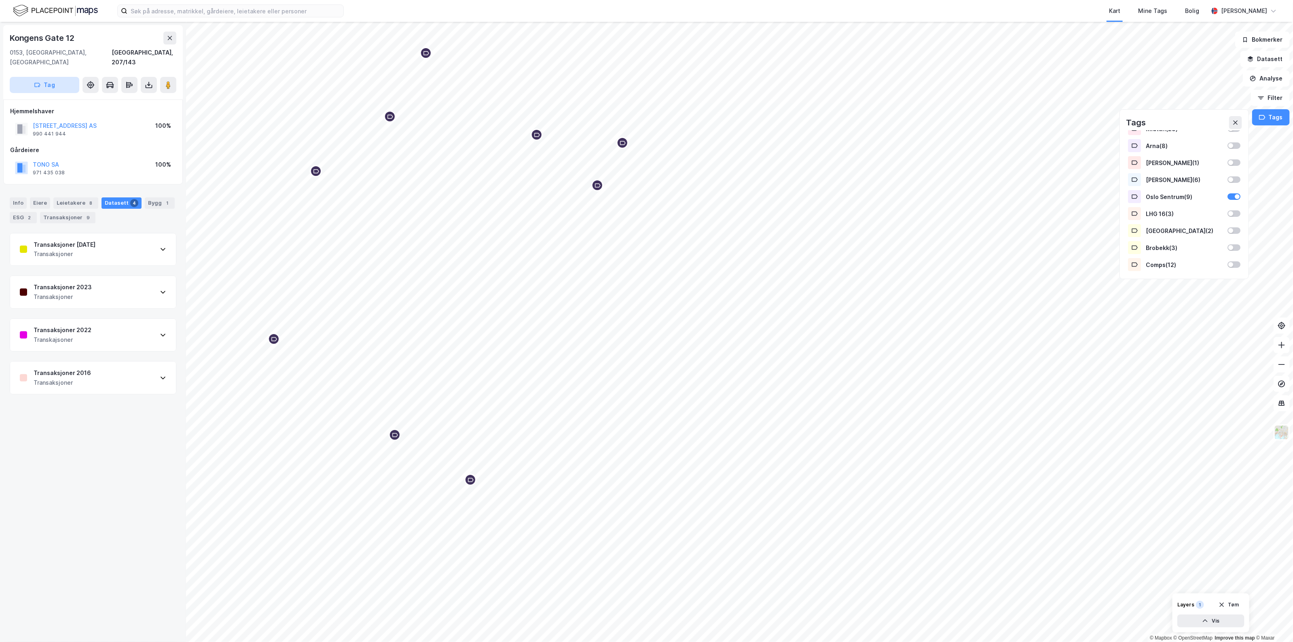
click at [46, 77] on button "Tag" at bounding box center [45, 85] width 70 height 16
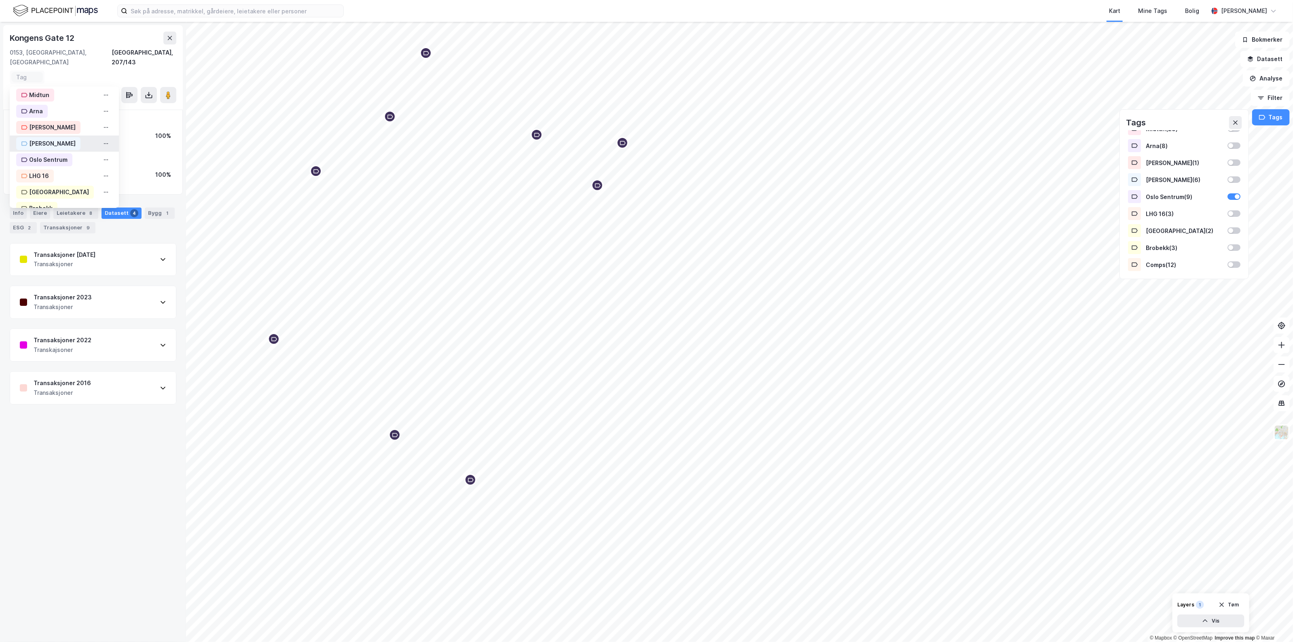
scroll to position [132, 0]
click at [41, 125] on div "Oslo Sentrum" at bounding box center [48, 130] width 38 height 10
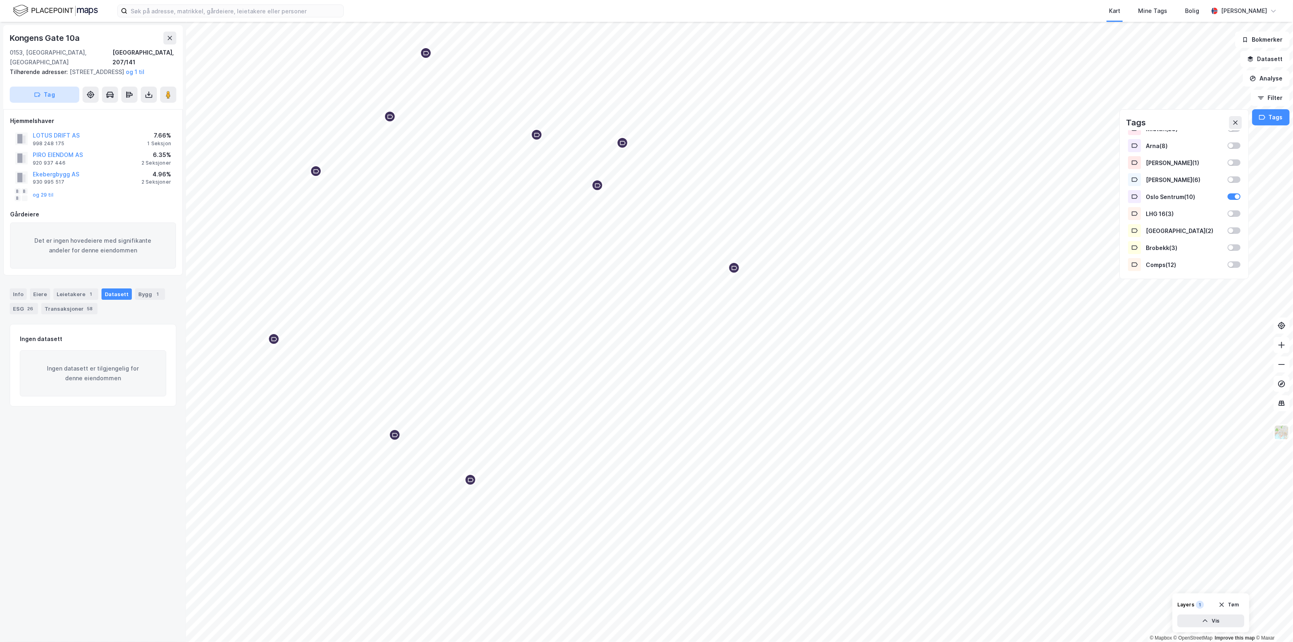
click at [69, 95] on button "Tag" at bounding box center [45, 95] width 70 height 16
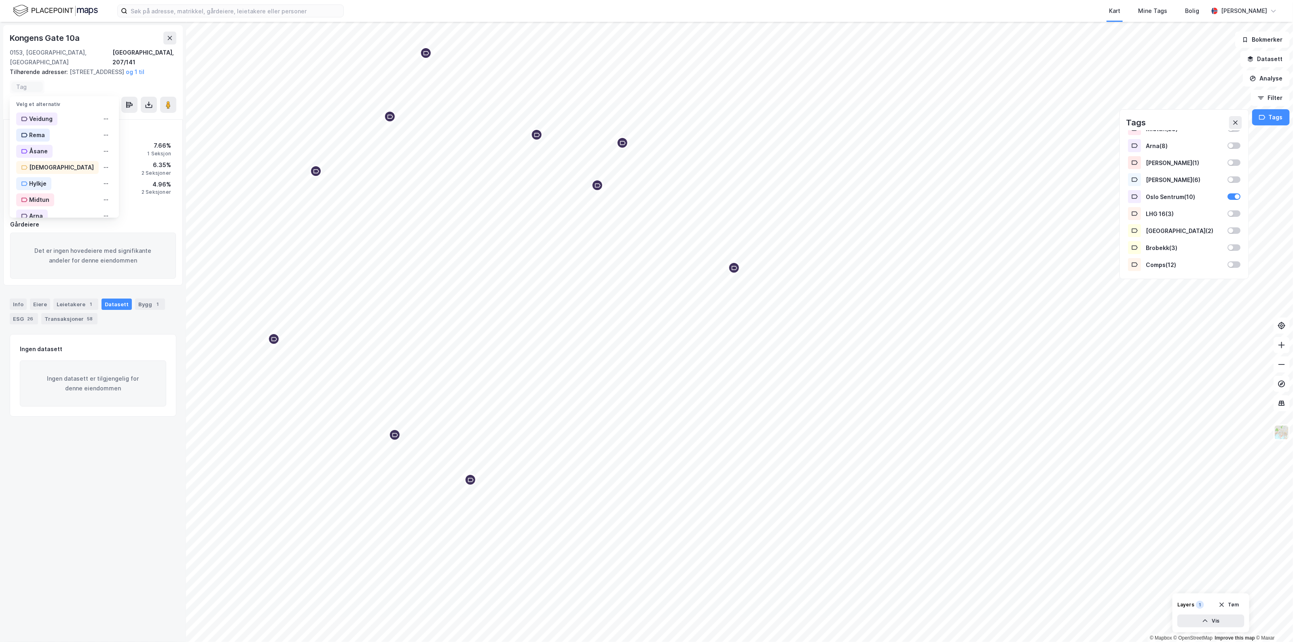
scroll to position [132, 0]
click at [50, 137] on div "Oslo Sentrum" at bounding box center [48, 140] width 38 height 10
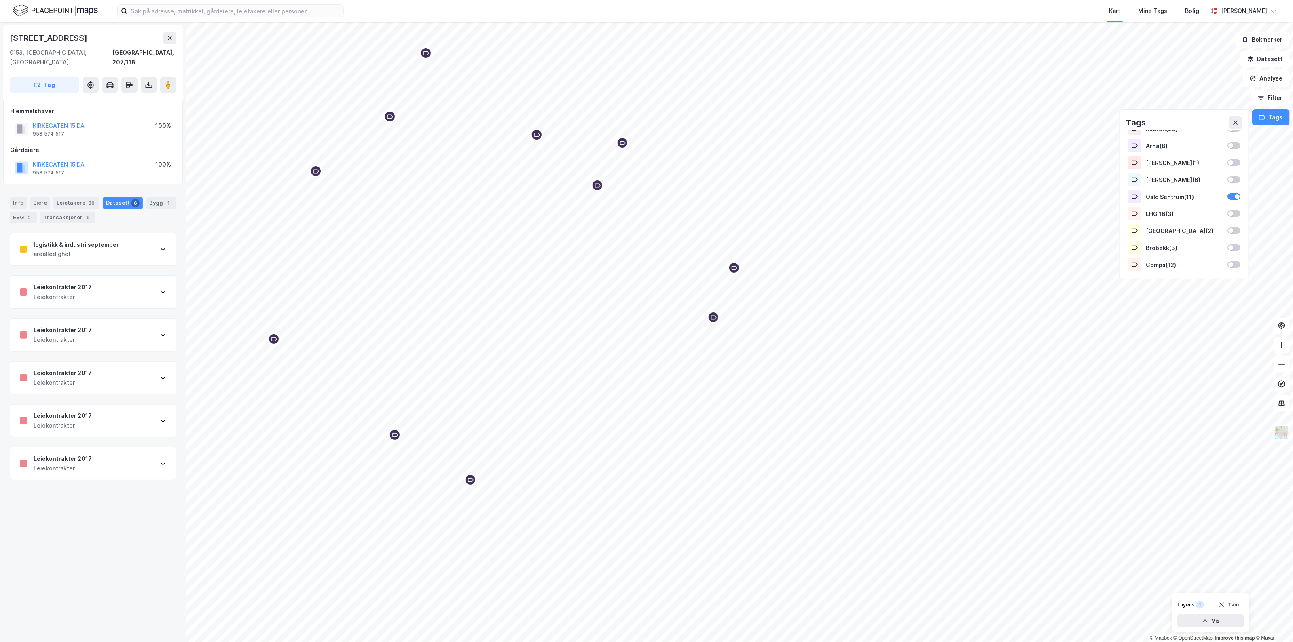
click at [51, 131] on div "958 574 517" at bounding box center [49, 134] width 32 height 6
click at [41, 77] on button "Tag" at bounding box center [45, 85] width 70 height 16
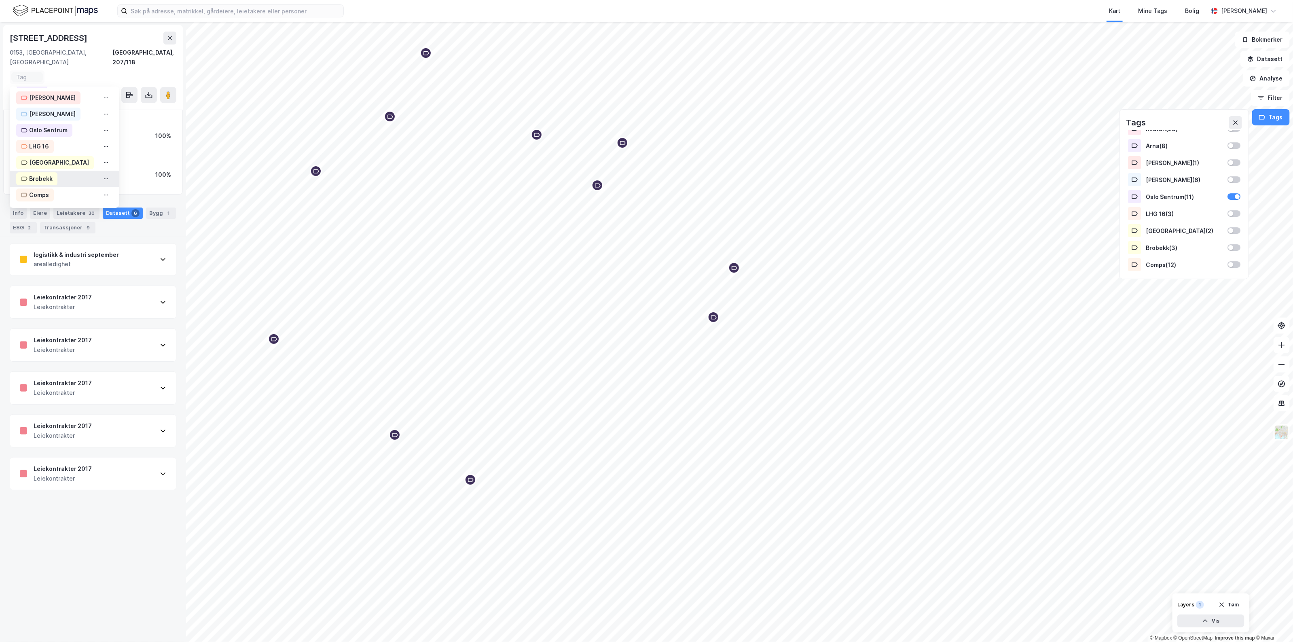
scroll to position [132, 0]
click at [67, 124] on div "Oslo Sentrum" at bounding box center [44, 130] width 56 height 13
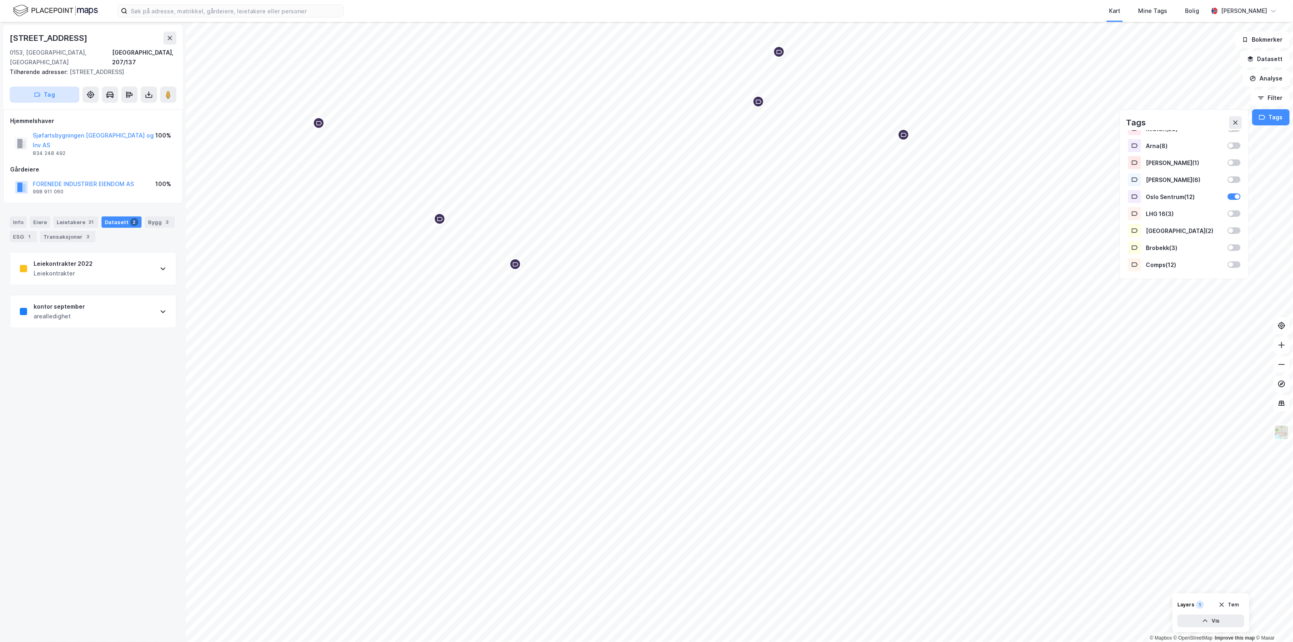
click at [57, 87] on button "Tag" at bounding box center [45, 95] width 70 height 16
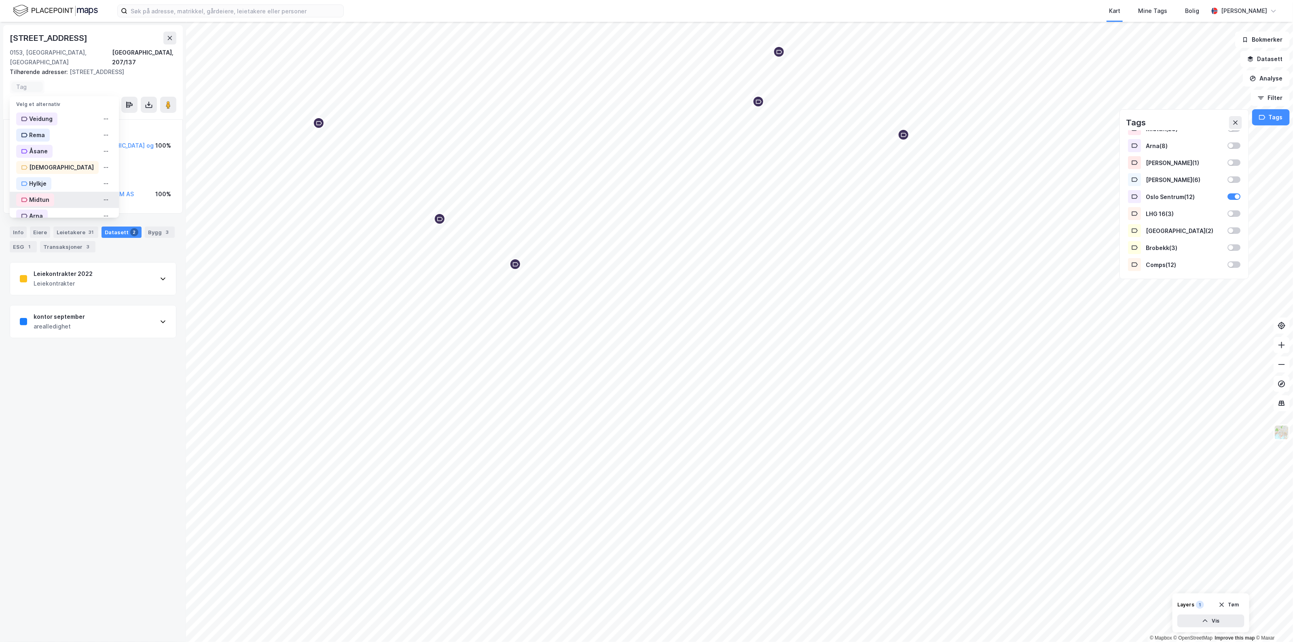
scroll to position [132, 0]
click at [51, 135] on div "Oslo Sentrum" at bounding box center [48, 140] width 38 height 10
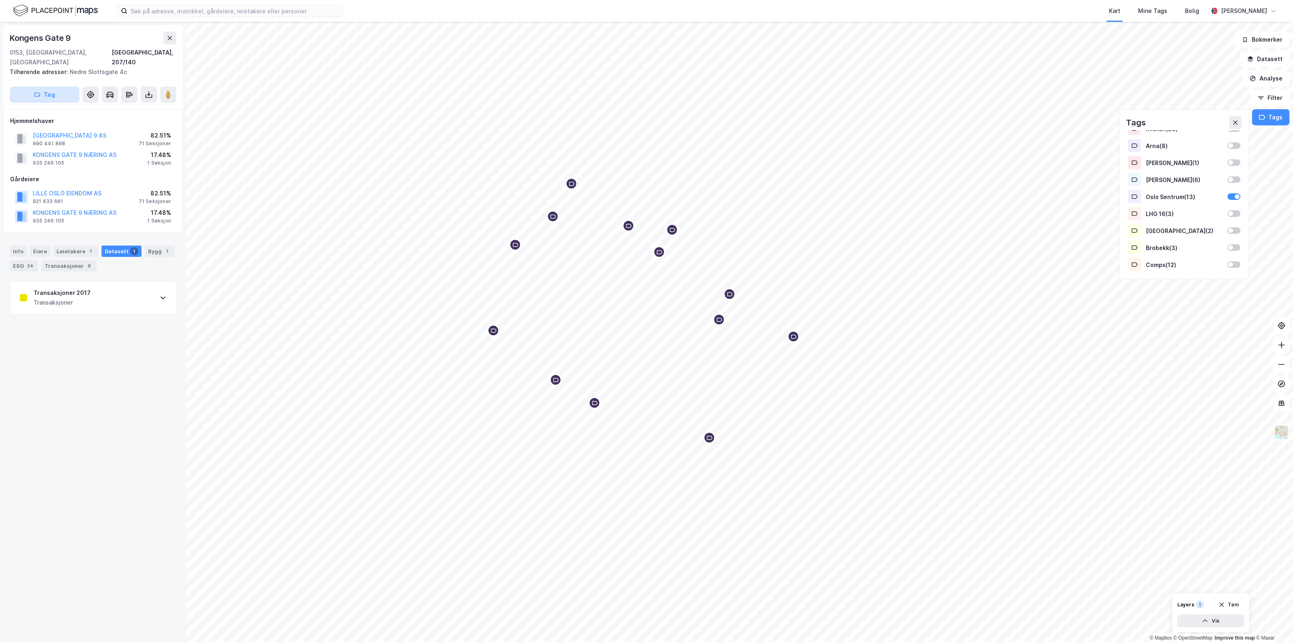
click at [51, 88] on button "Tag" at bounding box center [45, 95] width 70 height 16
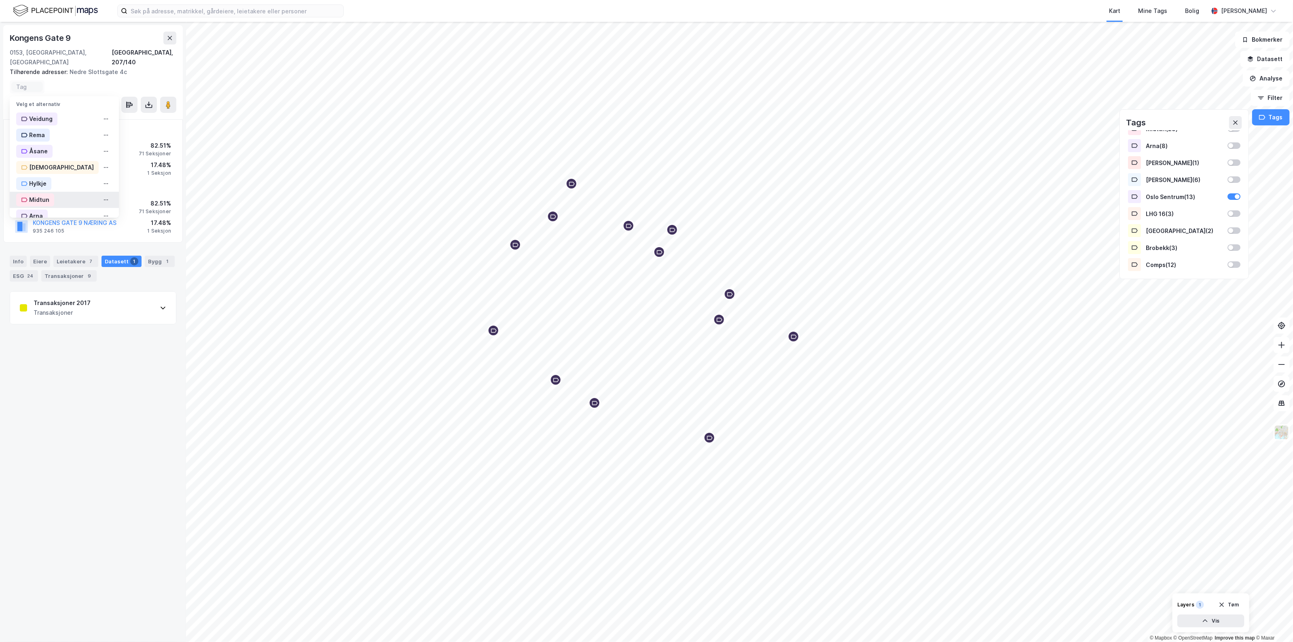
scroll to position [132, 0]
click at [59, 135] on div "Oslo Sentrum" at bounding box center [48, 140] width 38 height 10
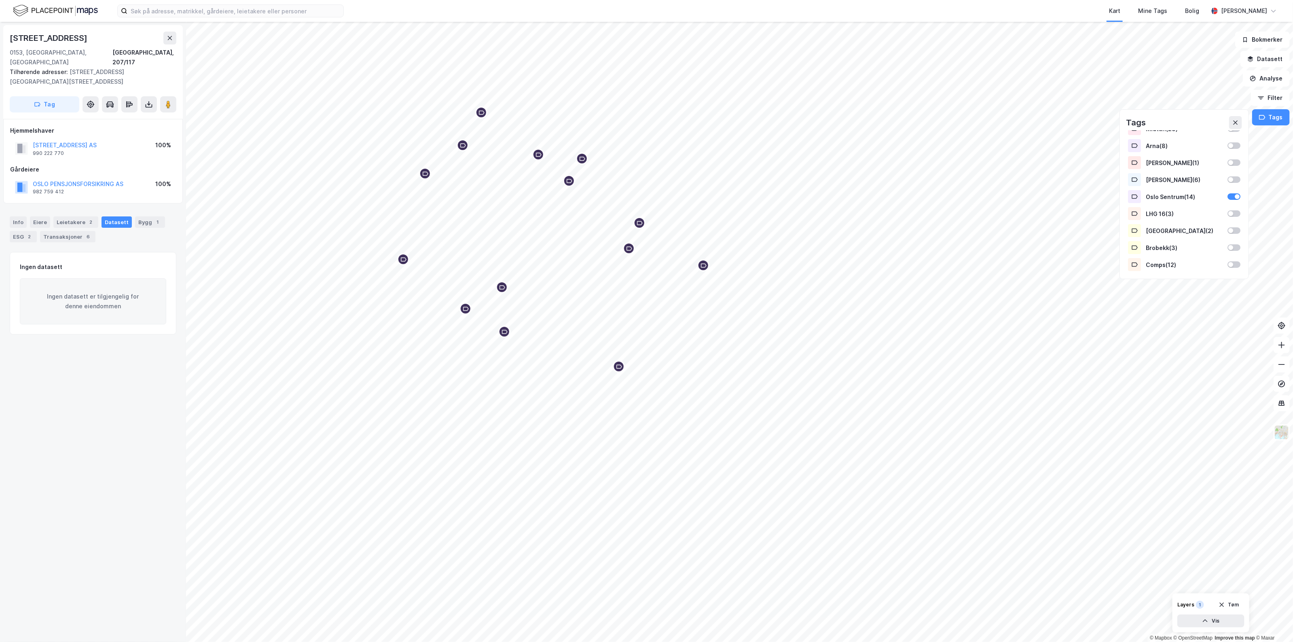
click at [47, 96] on button "Tag" at bounding box center [45, 104] width 70 height 16
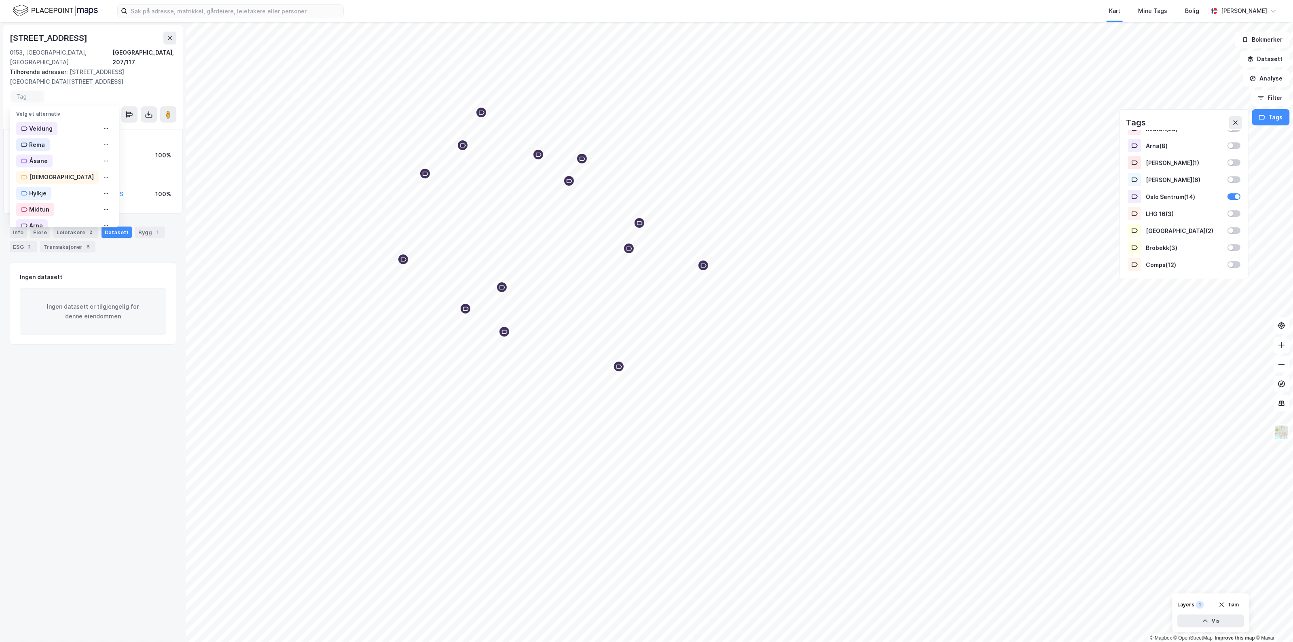
scroll to position [132, 0]
click at [69, 143] on div "Oslo Sentrum" at bounding box center [44, 149] width 56 height 13
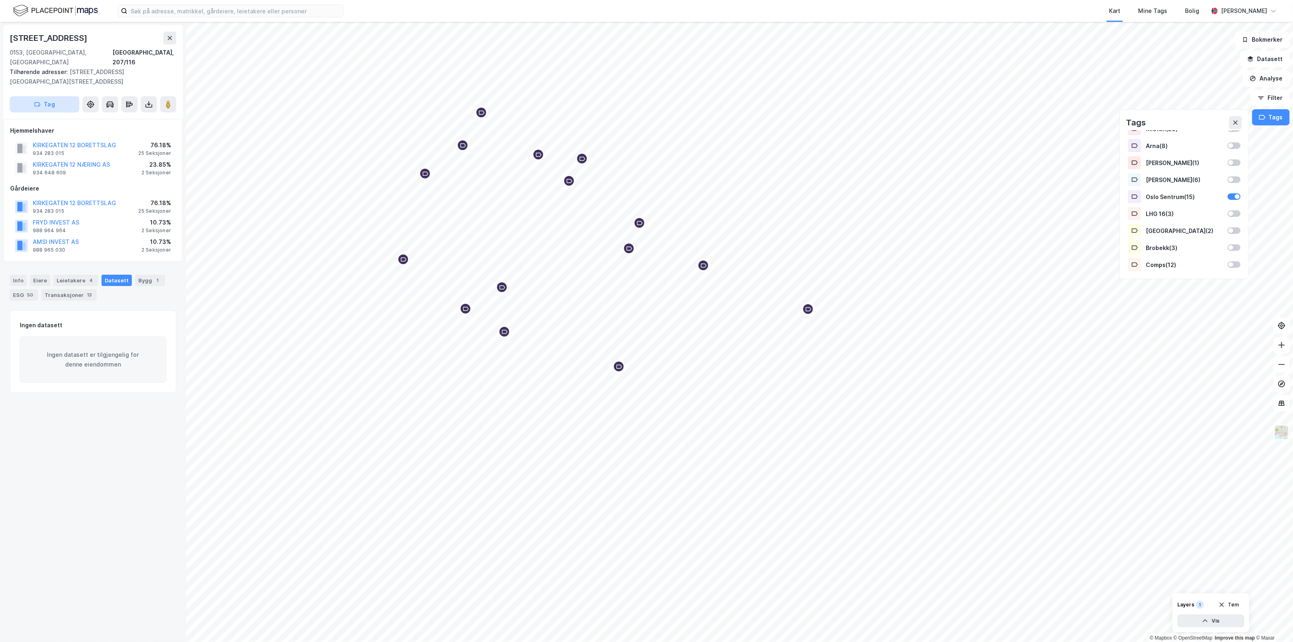
click at [40, 96] on button "Tag" at bounding box center [45, 104] width 70 height 16
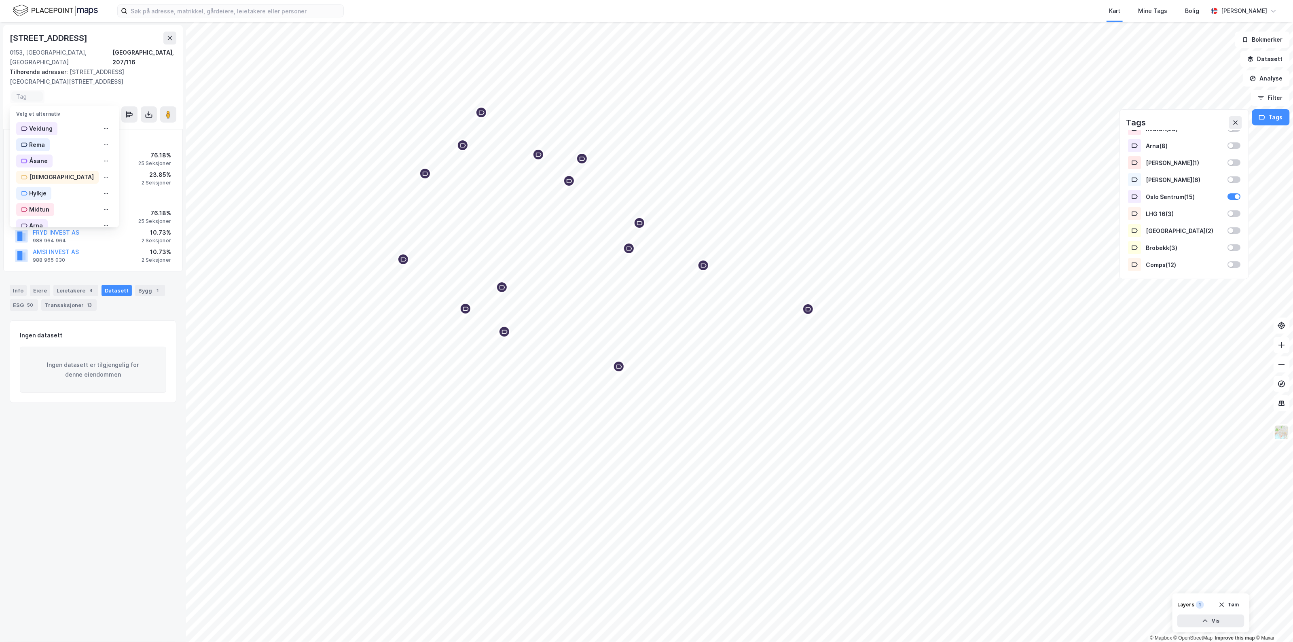
scroll to position [132, 0]
click at [68, 143] on div "Oslo Sentrum" at bounding box center [44, 149] width 56 height 13
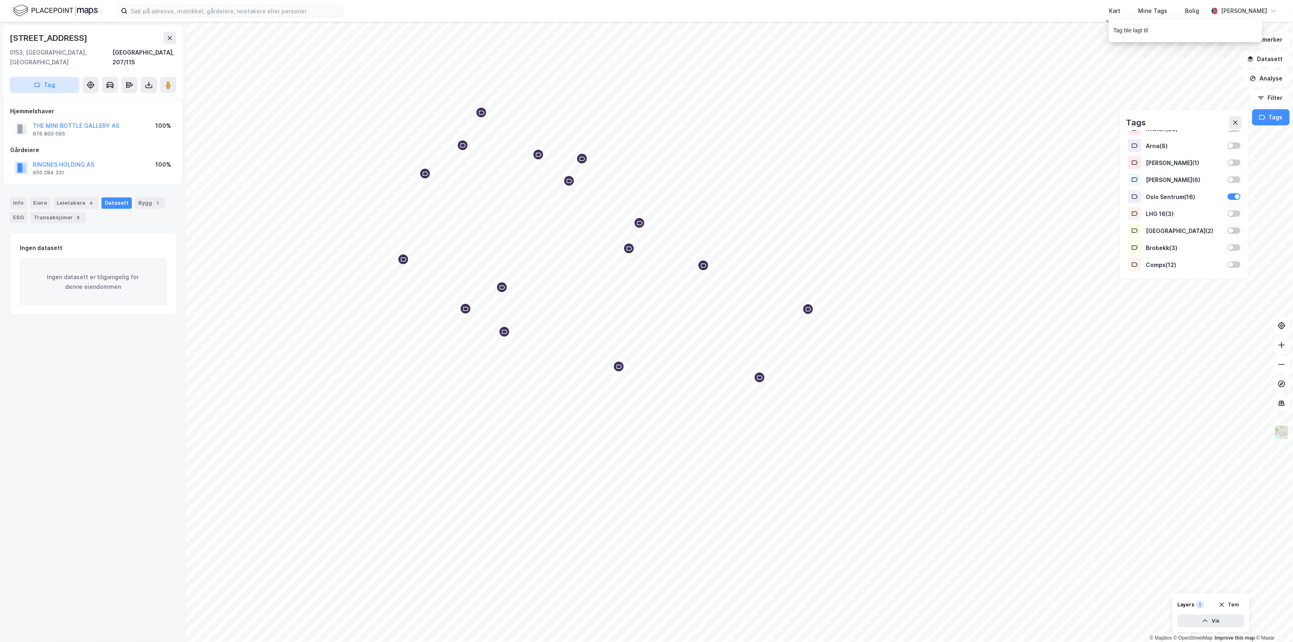
click at [54, 78] on button "Tag" at bounding box center [45, 85] width 70 height 16
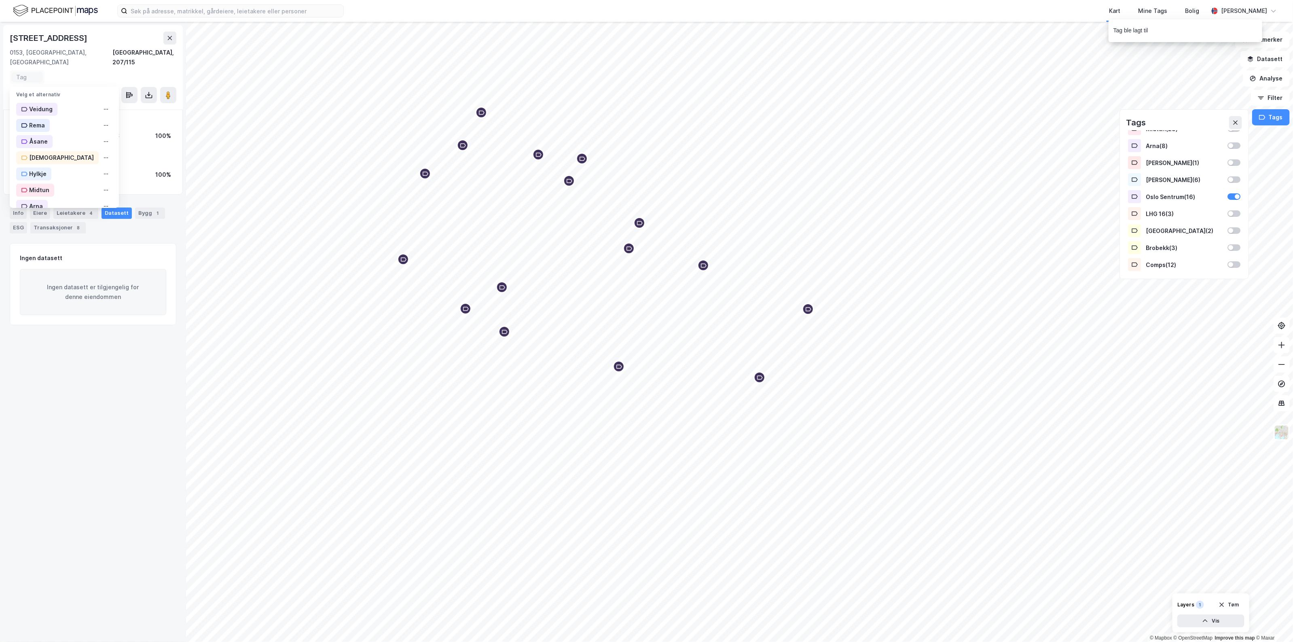
scroll to position [132, 0]
click at [62, 125] on div "Oslo Sentrum" at bounding box center [48, 130] width 38 height 10
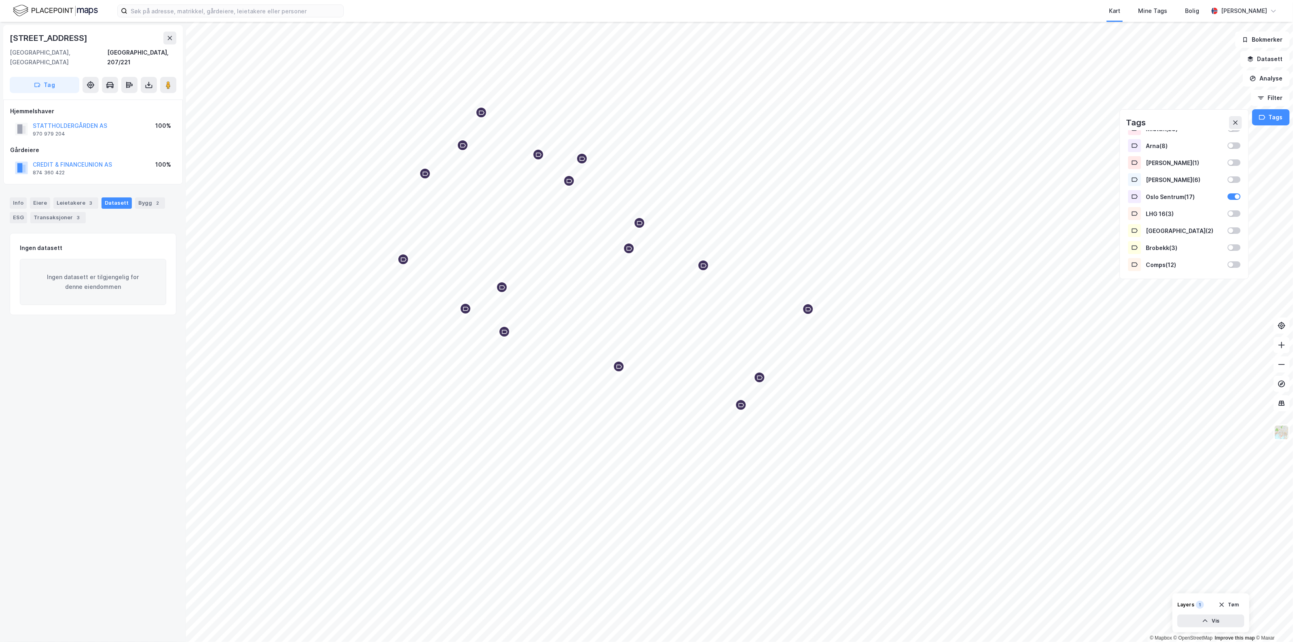
click at [55, 127] on div "STATTHOLDERGÅRDEN AS 970 979 204 100%" at bounding box center [93, 128] width 166 height 19
click at [55, 131] on div "970 979 204" at bounding box center [49, 134] width 32 height 6
click at [52, 78] on button "Tag" at bounding box center [45, 85] width 70 height 16
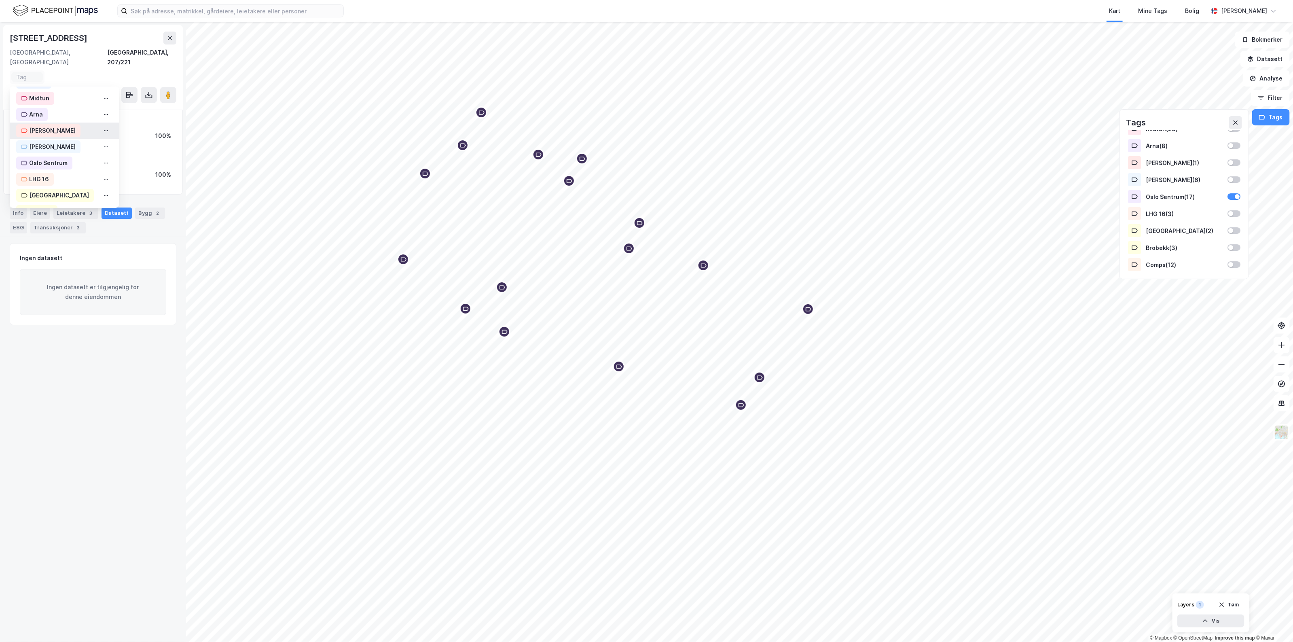
scroll to position [132, 0]
click at [43, 125] on div "Oslo Sentrum" at bounding box center [48, 130] width 38 height 10
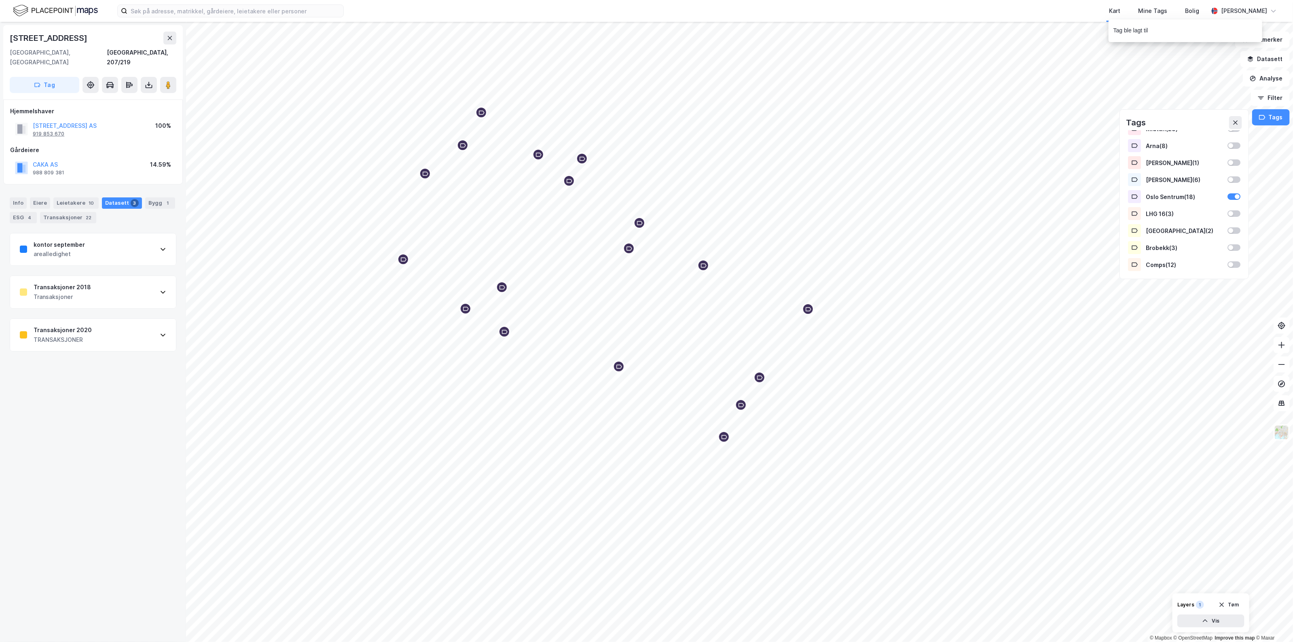
click at [49, 131] on div "919 853 670" at bounding box center [49, 134] width 32 height 6
click at [118, 324] on div "Transaksjoner 2020 TRANSAKSJONER" at bounding box center [93, 335] width 166 height 32
click at [117, 324] on div "Transaksjoner 2020 TRANSAKSJONER" at bounding box center [93, 335] width 166 height 32
